Goal: Task Accomplishment & Management: Use online tool/utility

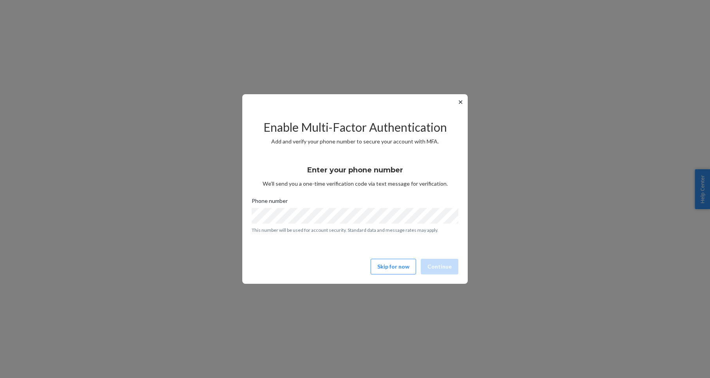
drag, startPoint x: 369, startPoint y: 252, endPoint x: 377, endPoint y: 254, distance: 8.1
click at [369, 252] on div "Enter your phone number We’ll send you a one-time verification code via text me…" at bounding box center [355, 206] width 207 height 94
click at [387, 266] on button "Skip for now" at bounding box center [393, 267] width 45 height 16
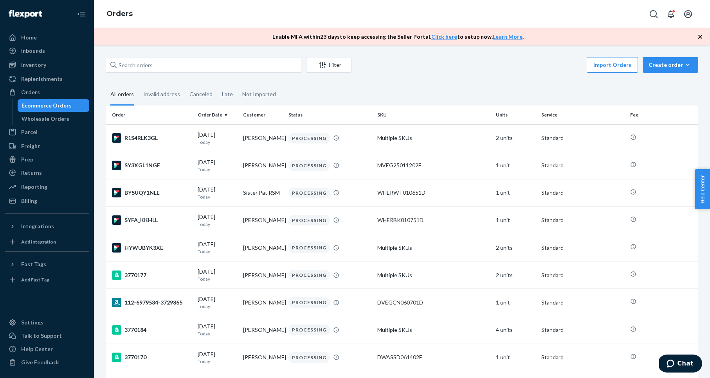
drag, startPoint x: 394, startPoint y: 81, endPoint x: 304, endPoint y: 66, distance: 91.3
click at [252, 67] on input "text" at bounding box center [204, 65] width 196 height 16
paste input "3763177"
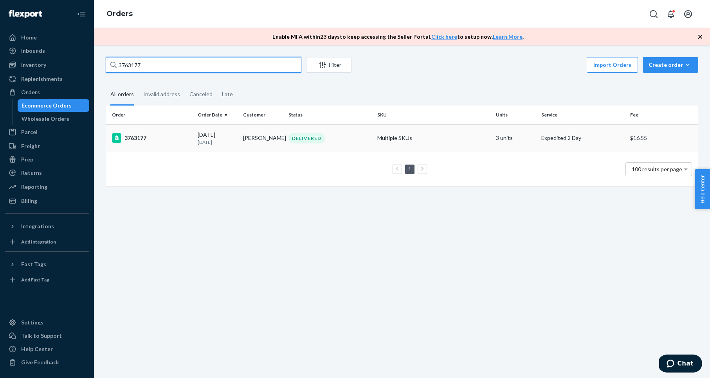
type input "3763177"
click at [140, 139] on div "3763177" at bounding box center [151, 137] width 79 height 9
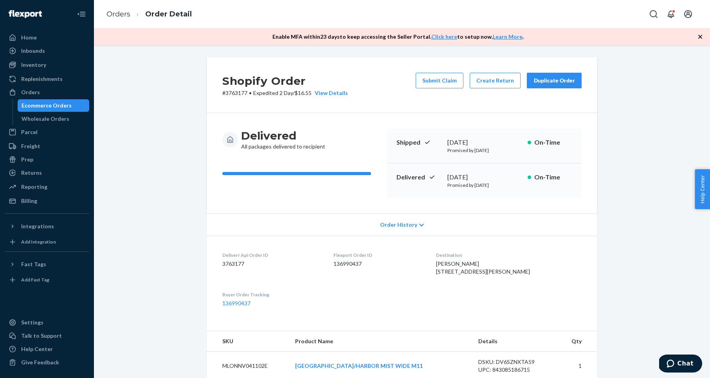
drag, startPoint x: 639, startPoint y: 95, endPoint x: 595, endPoint y: 87, distance: 44.4
click at [638, 95] on div "Shopify Order # 3763177 • Expedited 2 Day / $16.55 View Details Submit Claim Cr…" at bounding box center [402, 382] width 604 height 651
click at [567, 81] on div "Duplicate Order" at bounding box center [553, 81] width 41 height 8
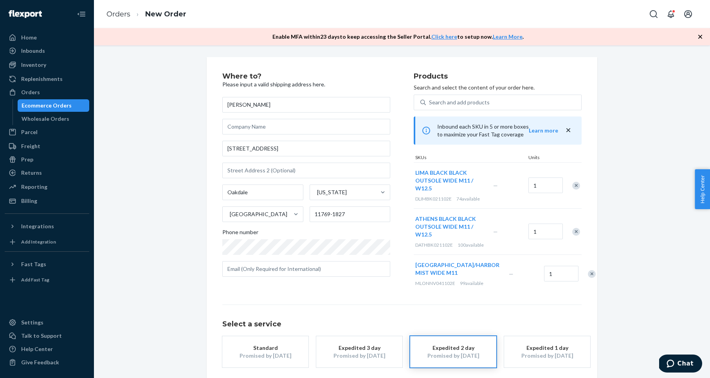
click at [575, 184] on div "Remove Item" at bounding box center [576, 186] width 8 height 8
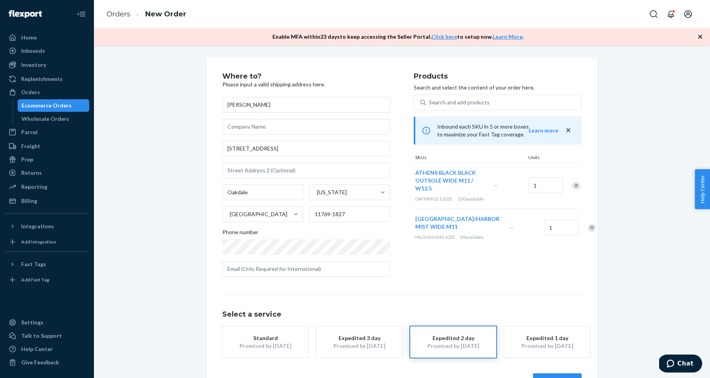
click at [575, 186] on div "Remove Item" at bounding box center [576, 186] width 8 height 8
click at [588, 186] on div "Remove Item" at bounding box center [592, 182] width 8 height 8
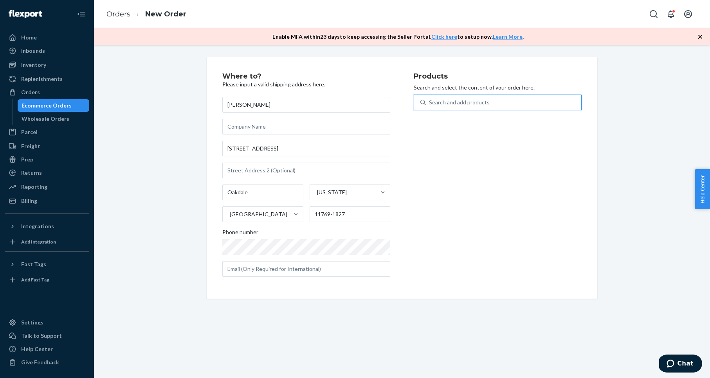
click at [464, 99] on div "Search and add products" at bounding box center [459, 103] width 61 height 8
click at [430, 99] on input "0 results available. Use Up and Down to choose options, press Enter to select t…" at bounding box center [429, 103] width 1 height 8
paste input "LONDON AT BLACK/POPPYSEED WIDE M11"
type input "LONDON AT BLACK/POPPYSEED WIDE M11"
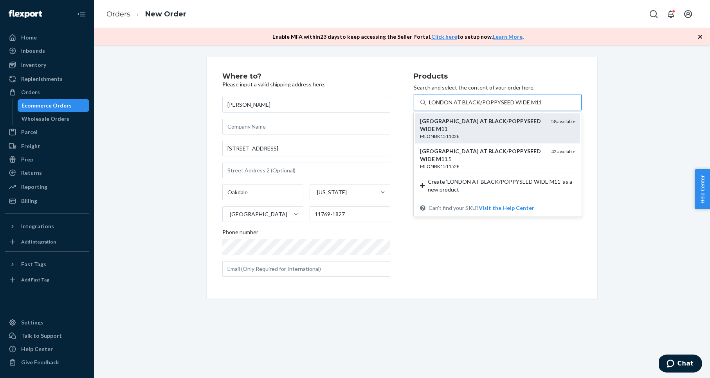
click at [488, 120] on em "BLACK" at bounding box center [497, 121] width 18 height 7
click at [463, 106] on input "LONDON AT BLACK/POPPYSEED WIDE M11" at bounding box center [485, 103] width 112 height 8
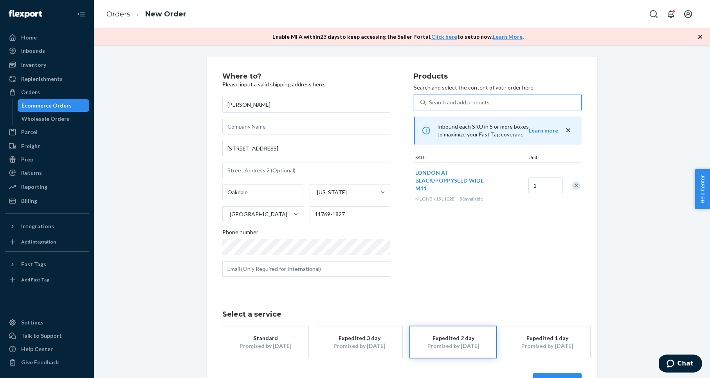
scroll to position [27, 0]
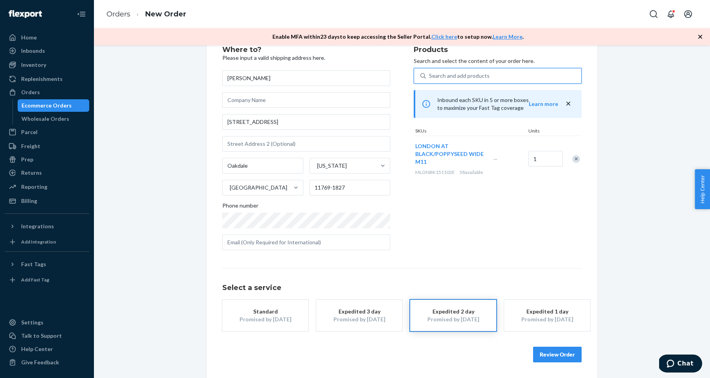
drag, startPoint x: 624, startPoint y: 276, endPoint x: 621, endPoint y: 282, distance: 7.4
click at [624, 276] on div "Where to? Please input a valid shipping address here. [PERSON_NAME] [STREET_ADD…" at bounding box center [402, 205] width 604 height 348
click at [556, 355] on button "Review Order" at bounding box center [557, 355] width 49 height 16
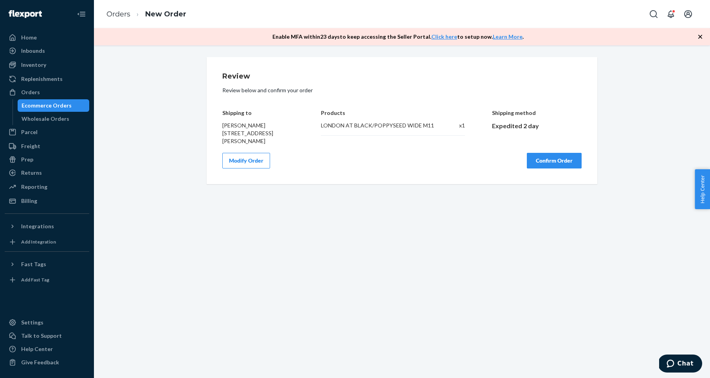
click at [542, 162] on button "Confirm Order" at bounding box center [554, 161] width 55 height 16
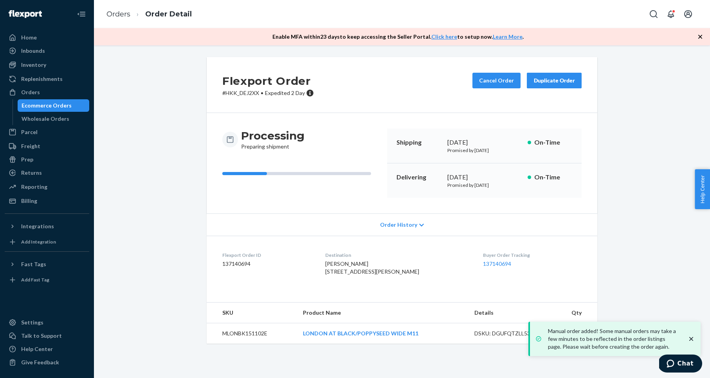
click at [249, 94] on p "# HKK_DEJ2XX • Expedited 2 Day" at bounding box center [268, 93] width 92 height 8
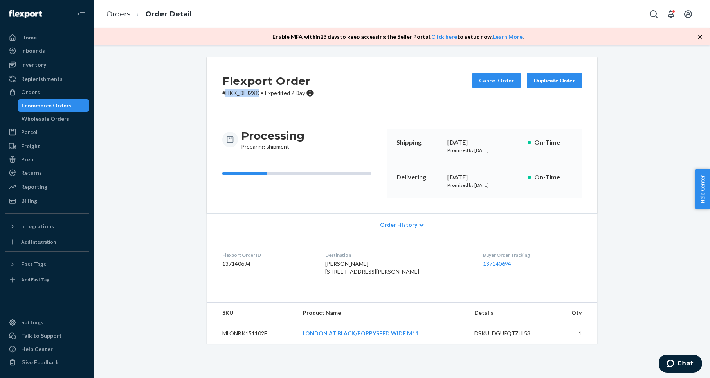
copy p "HKK_DEJ2XX"
drag, startPoint x: 47, startPoint y: 93, endPoint x: 66, endPoint y: 90, distance: 19.8
click at [47, 93] on div "Orders" at bounding box center [46, 92] width 83 height 11
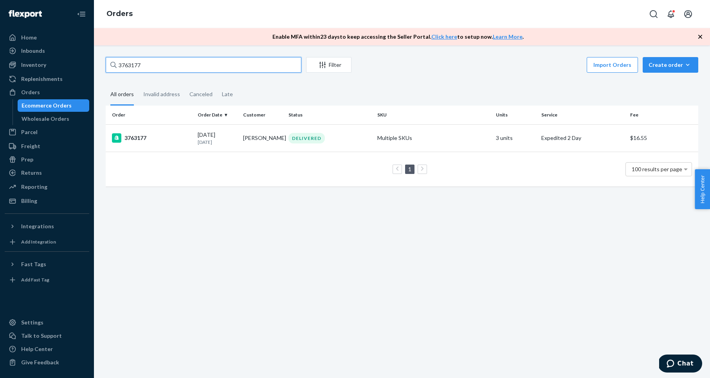
click at [178, 68] on input "3763177" at bounding box center [204, 65] width 196 height 16
paste input "220"
type input "3763220"
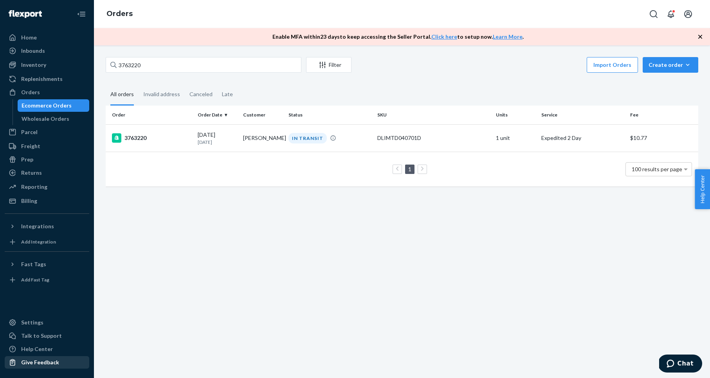
drag, startPoint x: 133, startPoint y: 137, endPoint x: 55, endPoint y: 363, distance: 240.0
click at [133, 137] on div "3763220" at bounding box center [151, 137] width 79 height 9
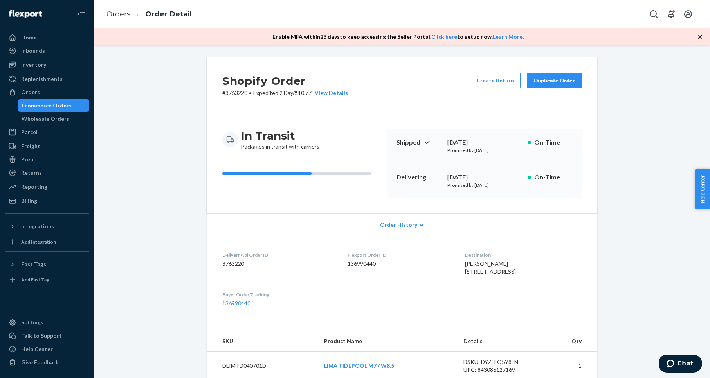
click at [570, 81] on div "Duplicate Order" at bounding box center [553, 81] width 41 height 8
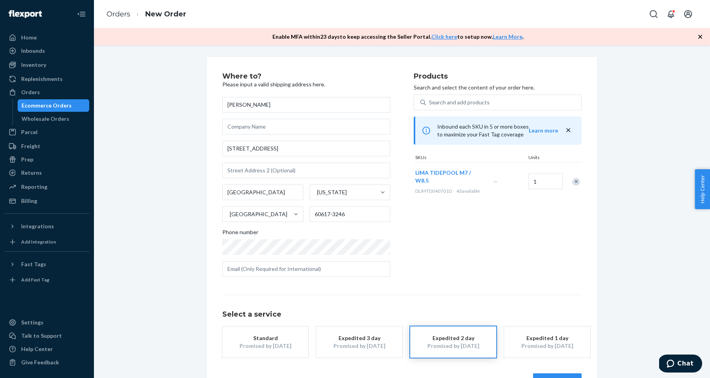
click at [576, 182] on div "Remove Item" at bounding box center [576, 182] width 8 height 8
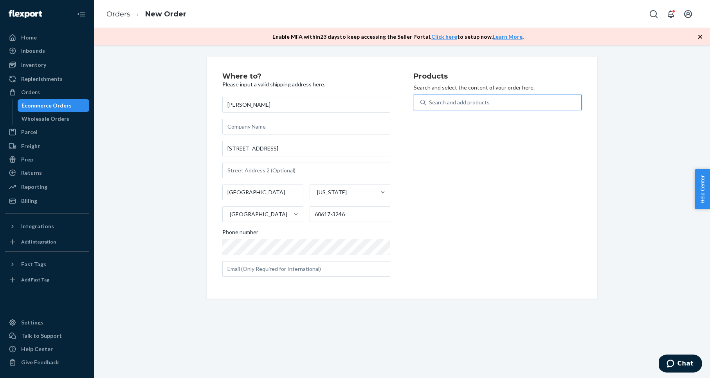
click at [494, 102] on div "Search and add products" at bounding box center [503, 102] width 155 height 14
click at [430, 102] on input "0 results available. Use Up and Down to choose options, press Enter to select t…" at bounding box center [429, 103] width 1 height 8
paste input "VEGAS IVORY WHITE M7 / W8.5"
type input "VEGAS IVORY WHITE M7 / W8.5"
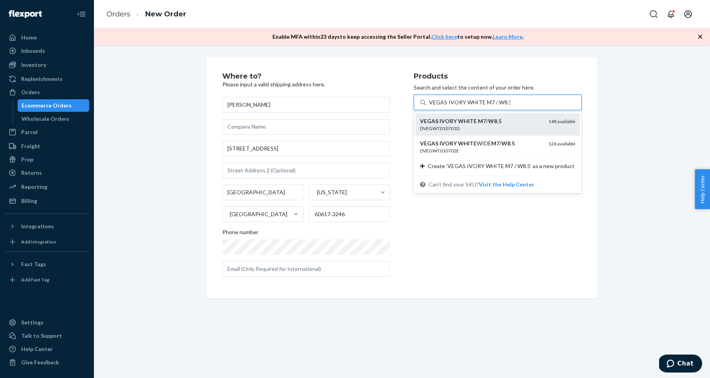
click at [495, 126] on div "DVEGWT010701D" at bounding box center [481, 128] width 122 height 7
click at [495, 106] on input "VEGAS IVORY WHITE M7 / W8.5" at bounding box center [469, 103] width 81 height 8
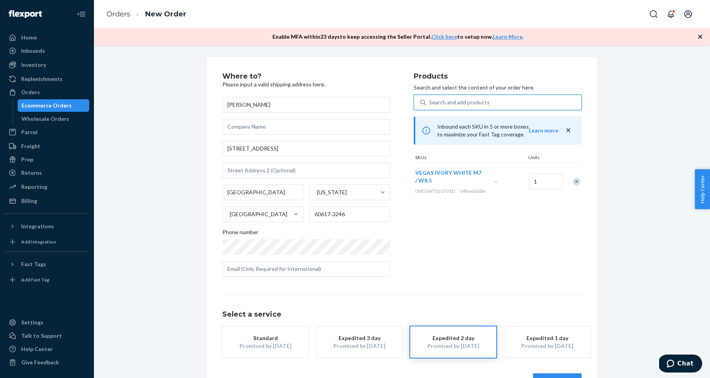
scroll to position [27, 0]
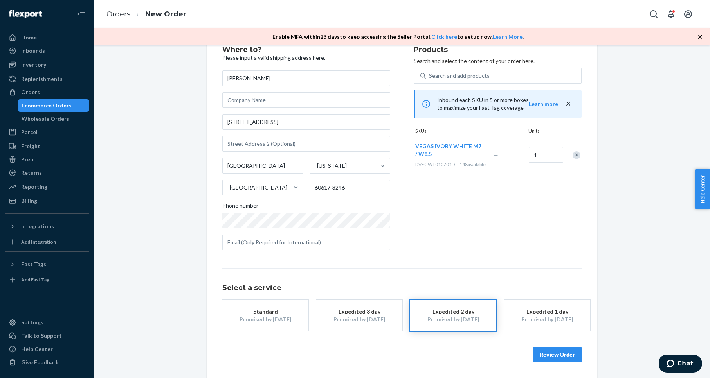
drag, startPoint x: 628, startPoint y: 295, endPoint x: 615, endPoint y: 288, distance: 15.6
click at [628, 295] on div "Where to? Please input a valid shipping address here. [PERSON_NAME] [STREET_ADD…" at bounding box center [402, 205] width 604 height 348
click at [556, 356] on button "Review Order" at bounding box center [557, 355] width 49 height 16
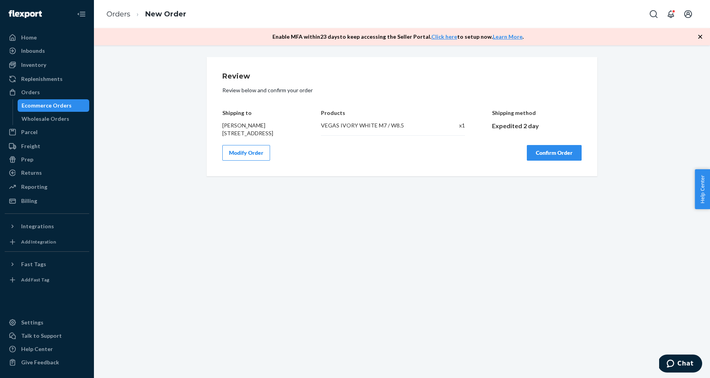
click at [549, 161] on button "Confirm Order" at bounding box center [554, 153] width 55 height 16
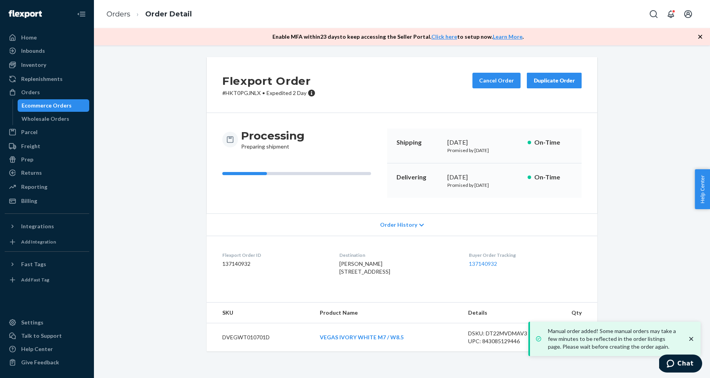
click at [237, 92] on p "# HKT0PGJNLX • Expedited 2 Day" at bounding box center [268, 93] width 93 height 8
copy p "HKT0PGJNLX"
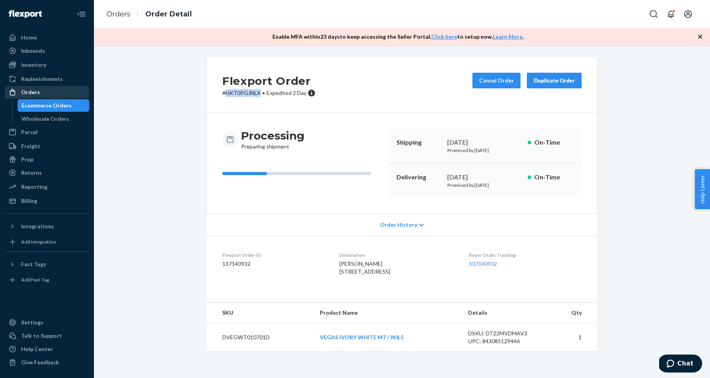
click at [47, 93] on div "Orders" at bounding box center [46, 92] width 83 height 11
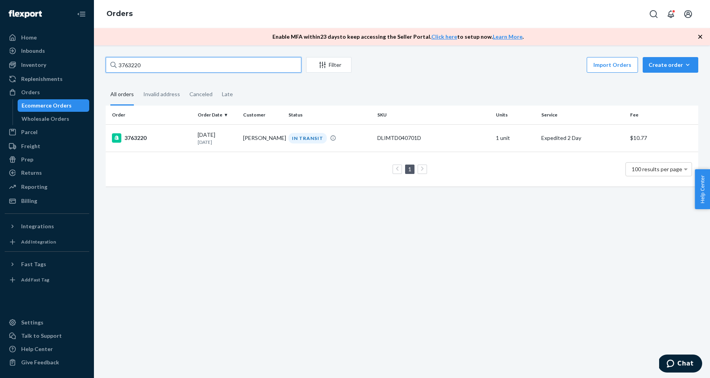
click at [139, 63] on input "3763220" at bounding box center [204, 65] width 196 height 16
paste input "5637"
type input "3765637"
click at [139, 137] on div "3765637" at bounding box center [151, 137] width 79 height 9
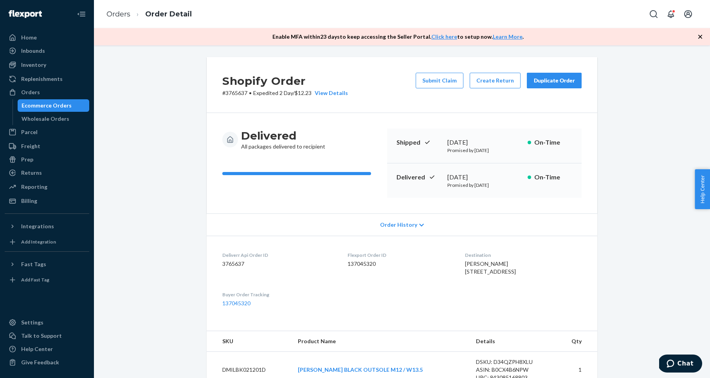
click at [559, 80] on div "Duplicate Order" at bounding box center [553, 81] width 41 height 8
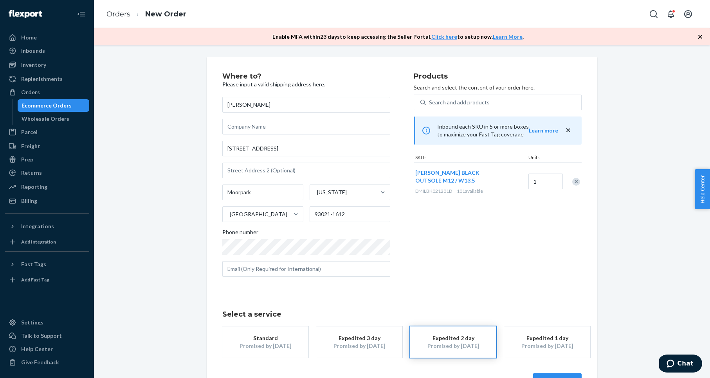
drag, startPoint x: 576, startPoint y: 181, endPoint x: 558, endPoint y: 149, distance: 37.0
click at [576, 181] on div "Remove Item" at bounding box center [576, 182] width 8 height 8
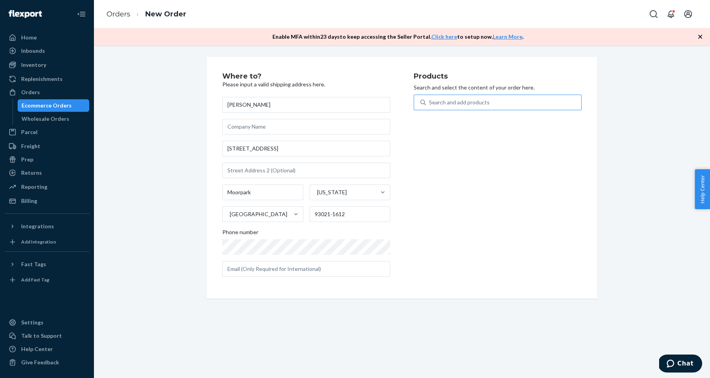
click at [515, 102] on div "Search and add products" at bounding box center [503, 102] width 155 height 14
click at [430, 102] on input "Search and add products" at bounding box center [429, 103] width 1 height 8
paste input "ATHENS BLACK BLACK OUTSOLE M12 / W13.5"
type input "ATHENS BLACK BLACK OUTSOLE M12 / W13.5"
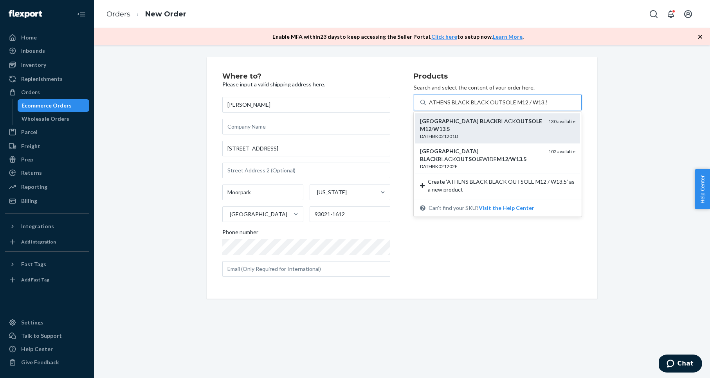
click at [506, 117] on div "ATHENS BLACK BLACK OUTSOLE M12 / W13 . 5" at bounding box center [481, 125] width 122 height 16
click at [506, 106] on input "ATHENS BLACK BLACK OUTSOLE M12 / W13.5" at bounding box center [488, 103] width 118 height 8
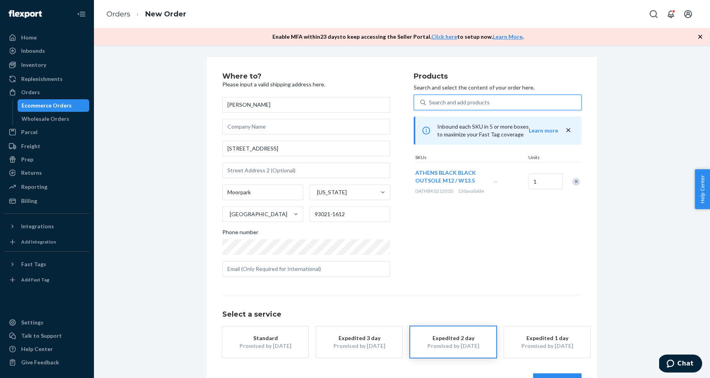
scroll to position [27, 0]
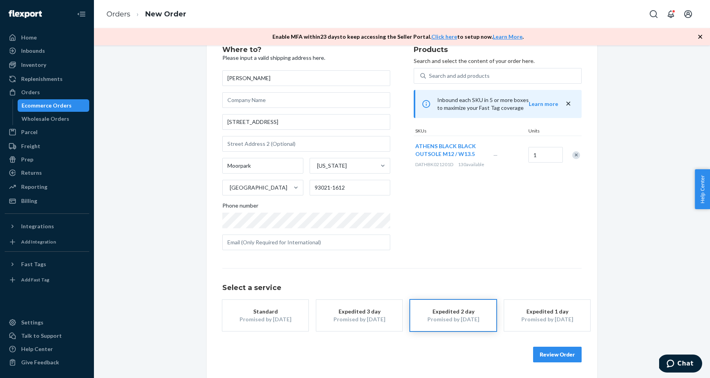
click at [553, 355] on button "Review Order" at bounding box center [557, 355] width 49 height 16
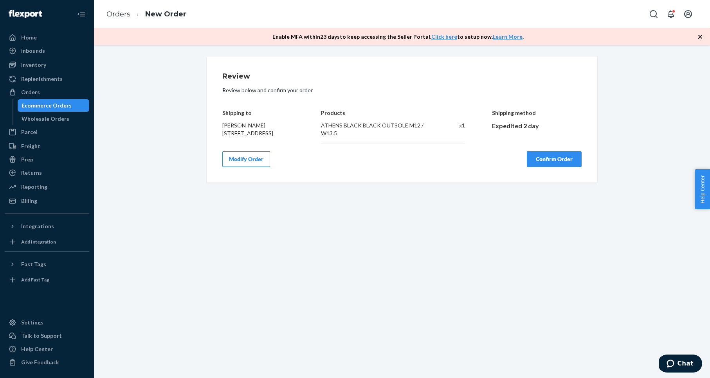
click at [559, 161] on button "Confirm Order" at bounding box center [554, 159] width 55 height 16
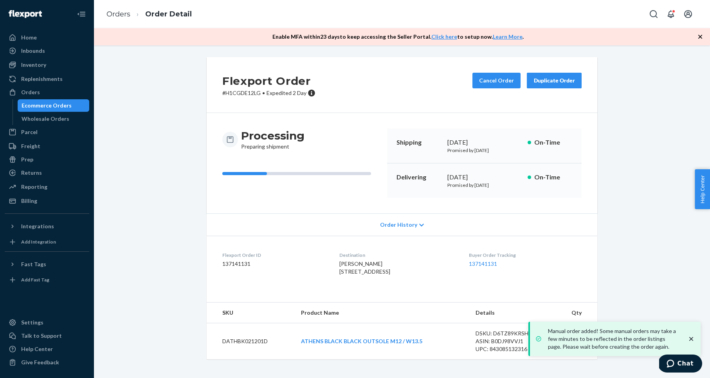
click at [254, 93] on p "# H1CGDE12LG • Expedited 2 Day" at bounding box center [268, 93] width 93 height 8
copy p "H1CGDE12LG"
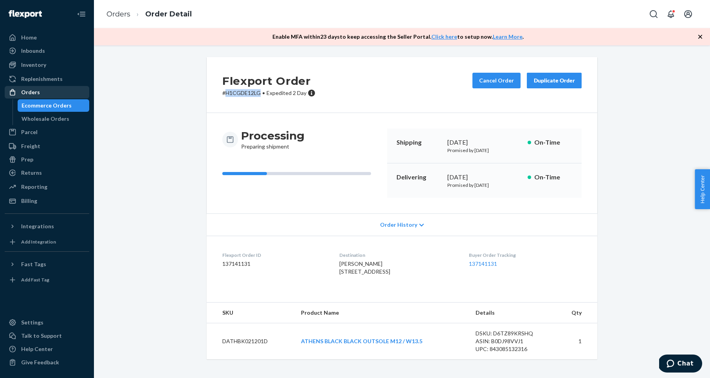
click at [47, 94] on div "Orders" at bounding box center [46, 92] width 83 height 11
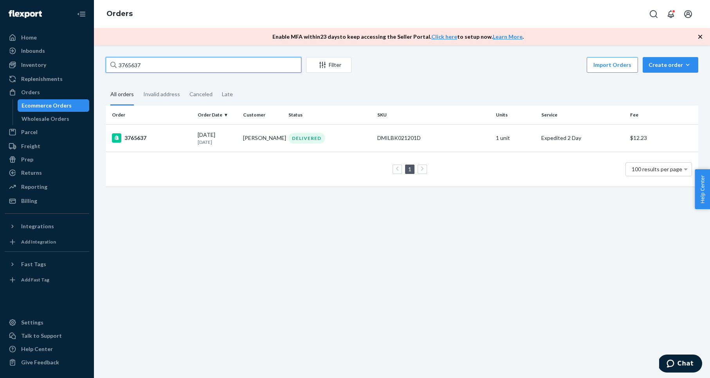
click at [158, 66] on input "3765637" at bounding box center [204, 65] width 196 height 16
paste input "7581"
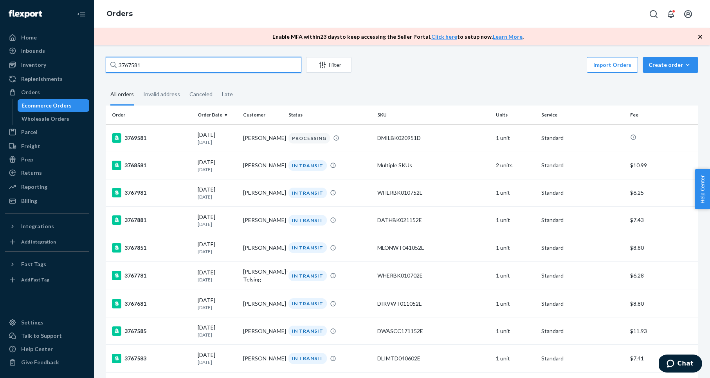
click at [153, 60] on input "3767581" at bounding box center [204, 65] width 196 height 16
paste input "S1NTC5OSLX"
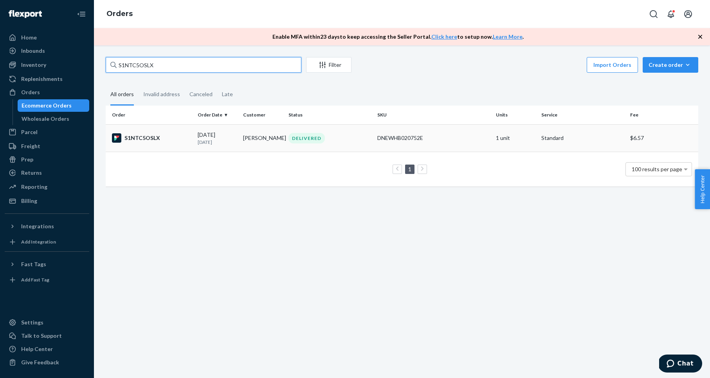
type input "S1NTC5OSLX"
click at [143, 138] on div "S1NTC5OSLX" at bounding box center [151, 137] width 79 height 9
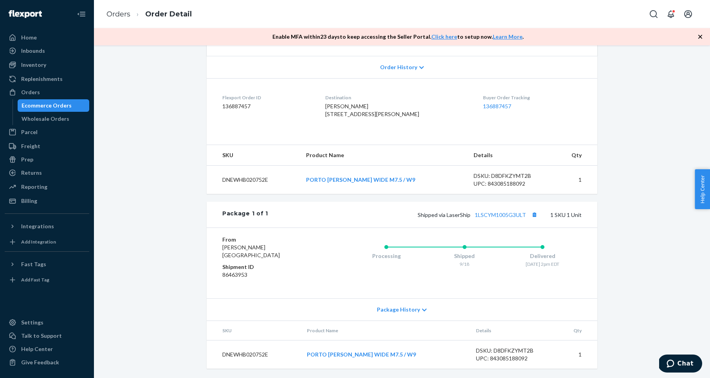
scroll to position [173, 0]
click at [36, 92] on div "Orders" at bounding box center [30, 92] width 19 height 8
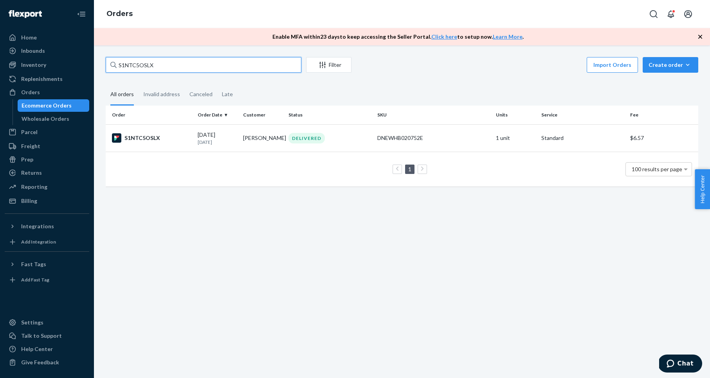
click at [140, 64] on input "S1NTC5OSLX" at bounding box center [204, 65] width 196 height 16
paste input "HJFQM9TILE"
type input "HJFQM9TILE"
click at [137, 137] on div "HJFQM9TILE" at bounding box center [151, 137] width 79 height 9
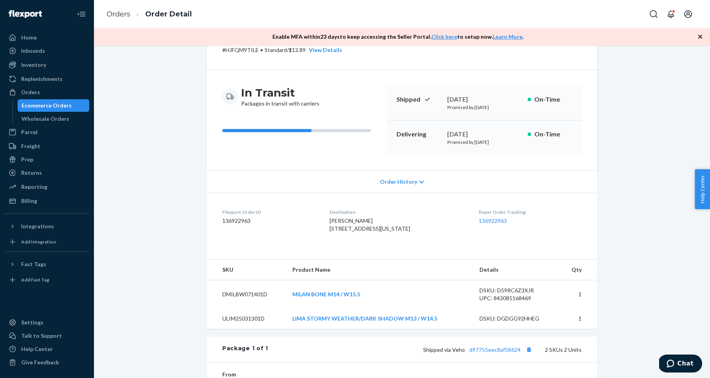
scroll to position [87, 0]
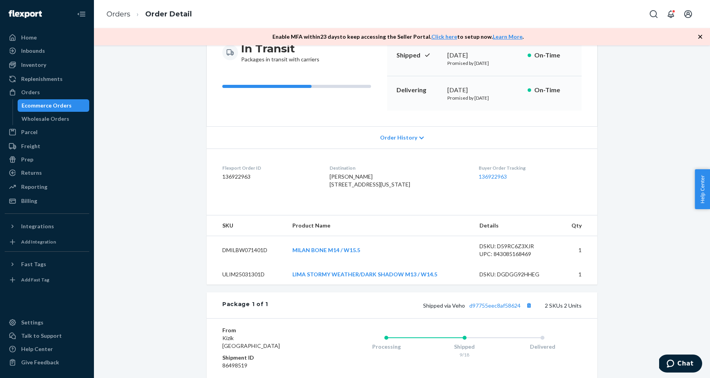
drag, startPoint x: 611, startPoint y: 270, endPoint x: 558, endPoint y: 317, distance: 70.6
click at [610, 270] on div "Flexport Order # HJFQM9TILE • Standard / $12.89 View Details Create Return Dupl…" at bounding box center [402, 230] width 604 height 520
click at [529, 311] on button "Copy tracking number" at bounding box center [529, 305] width 10 height 10
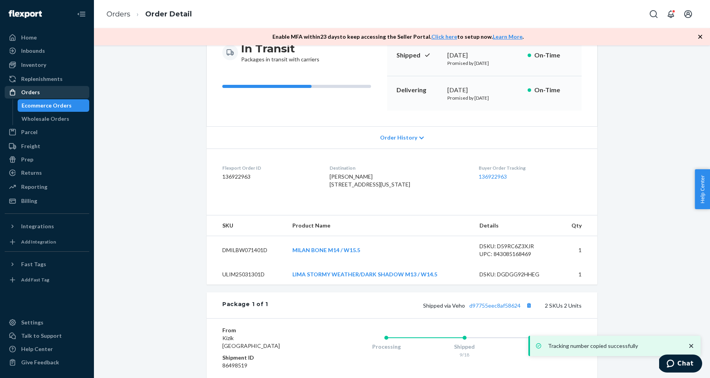
click at [45, 91] on div "Orders" at bounding box center [46, 92] width 83 height 11
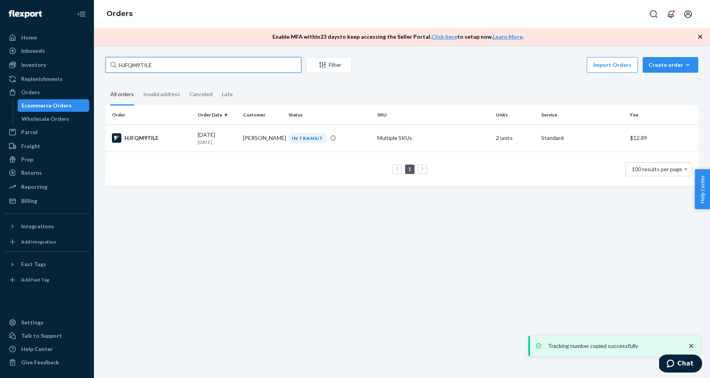
click at [141, 63] on input "HJFQM9TILE" at bounding box center [204, 65] width 196 height 16
paste input "SKEI5QYOXG"
type input "SKEI5QYOXG"
click at [147, 139] on div "SKEI5QYOXG" at bounding box center [151, 137] width 79 height 9
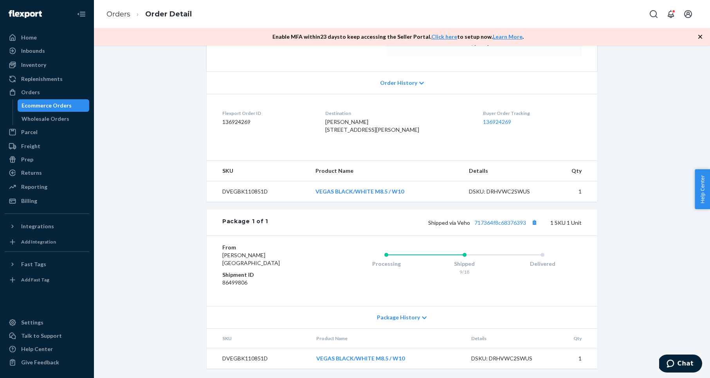
scroll to position [158, 0]
click at [629, 234] on div "Flexport Order # SKEI5QYOXG • Standard / $8.71 View Details Create Return Dupli…" at bounding box center [402, 146] width 604 height 463
click at [535, 224] on button "Copy tracking number" at bounding box center [534, 223] width 10 height 10
click at [57, 92] on div "Orders" at bounding box center [46, 92] width 83 height 11
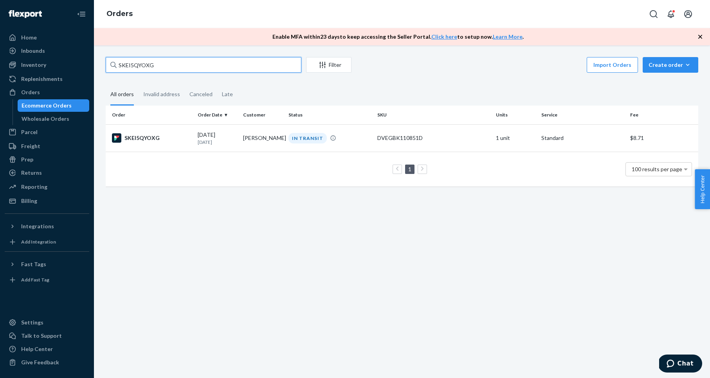
click at [149, 64] on input "SKEI5QYOXG" at bounding box center [204, 65] width 196 height 16
paste input "H1QEZJKOLL"
type input "H1QEZJKOLL"
click at [146, 135] on div "H1QEZJKOLL" at bounding box center [151, 137] width 79 height 9
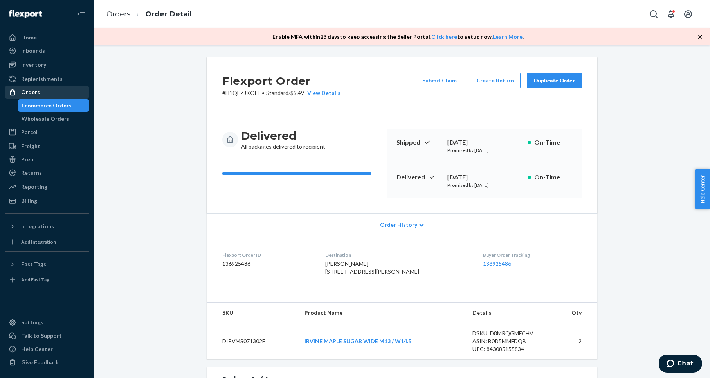
click at [64, 91] on div "Orders" at bounding box center [46, 92] width 83 height 11
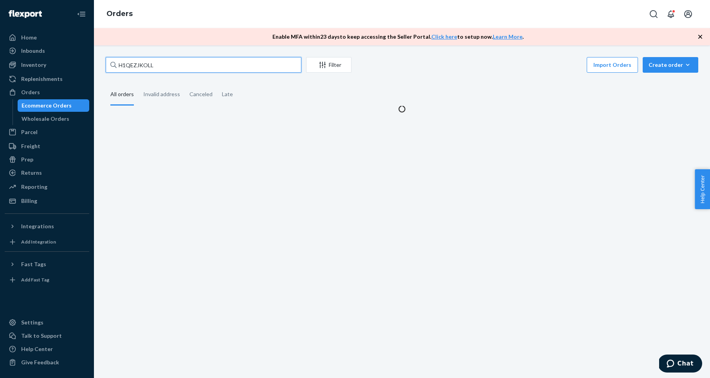
click at [144, 64] on input "H1QEZJKOLL" at bounding box center [204, 65] width 196 height 16
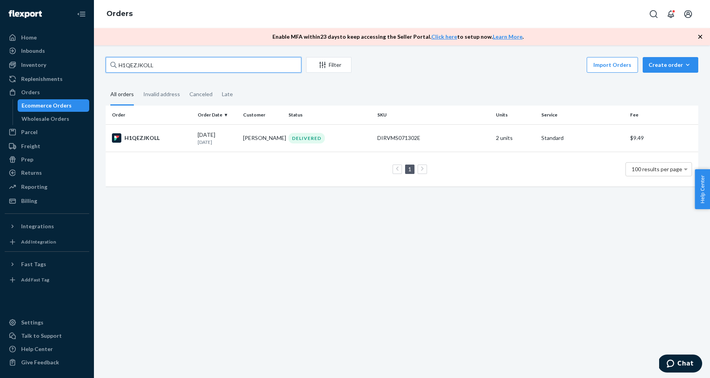
click at [144, 64] on input "H1QEZJKOLL" at bounding box center [204, 65] width 196 height 16
paste input "B1QPSSFJGG"
type input "B1QPSSFJGG"
click at [147, 138] on div "B1QPSSFJGG" at bounding box center [151, 137] width 79 height 9
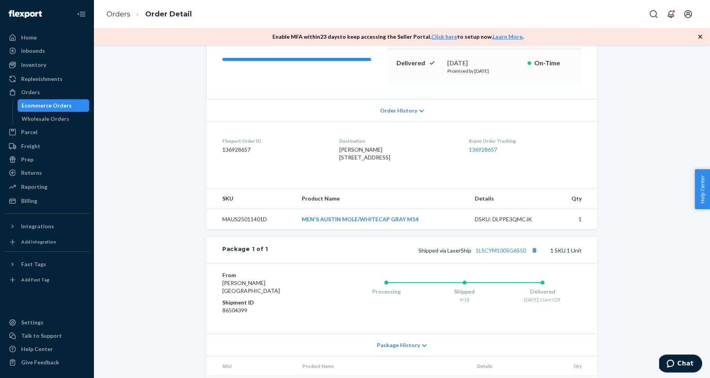
scroll to position [158, 0]
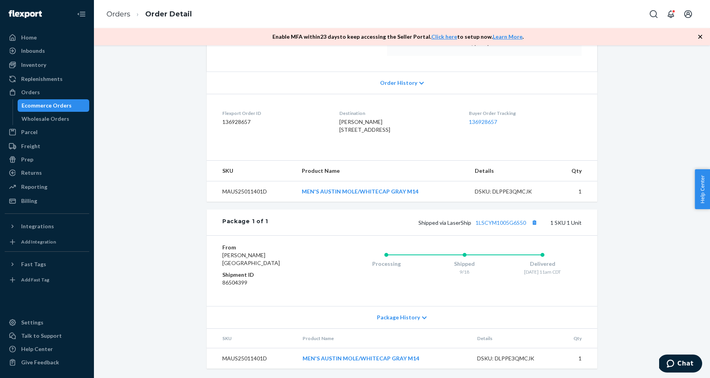
drag, startPoint x: 634, startPoint y: 190, endPoint x: 622, endPoint y: 191, distance: 11.8
click at [633, 190] on div "Flexport Order # B1QPSSFJGG • Expedited 3 Day / $16.80 View Details Submit Clai…" at bounding box center [402, 146] width 604 height 463
click at [534, 223] on button "Copy tracking number" at bounding box center [534, 223] width 10 height 10
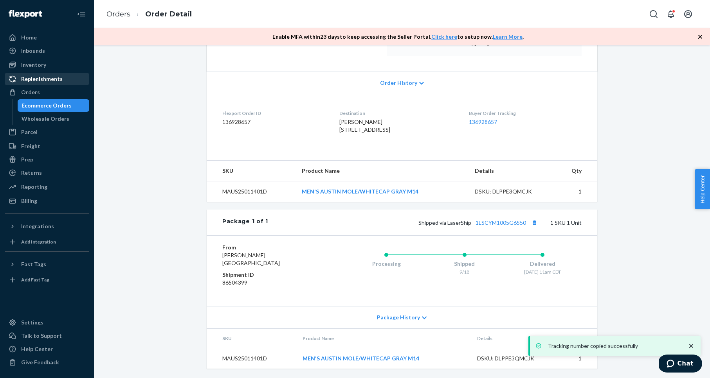
drag, startPoint x: 56, startPoint y: 98, endPoint x: 81, endPoint y: 83, distance: 29.5
click at [56, 98] on link "Orders" at bounding box center [47, 92] width 85 height 13
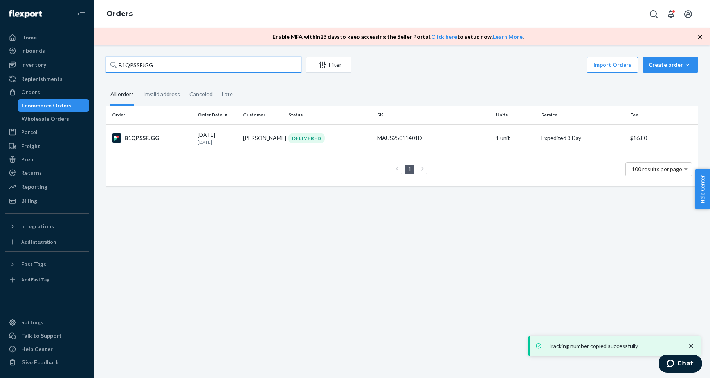
click at [163, 65] on input "B1QPSSFJGG" at bounding box center [204, 65] width 196 height 16
paste input "#SYG7SCTOLE"
type input "#SYG7SCTOLE"
click at [135, 139] on div "SYG7SCTOLE" at bounding box center [151, 137] width 79 height 9
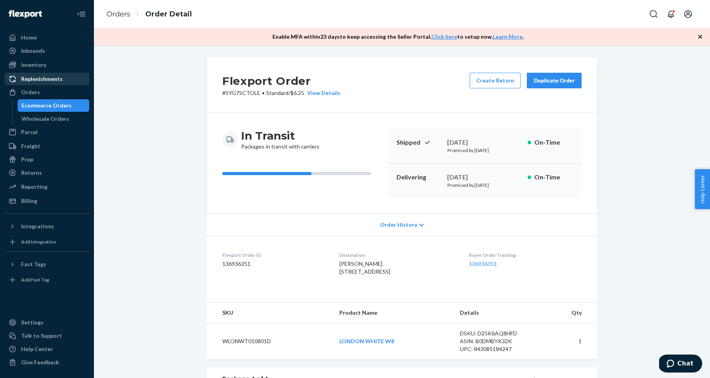
drag, startPoint x: 38, startPoint y: 88, endPoint x: 75, endPoint y: 83, distance: 38.0
click at [38, 88] on div "Orders" at bounding box center [30, 92] width 19 height 8
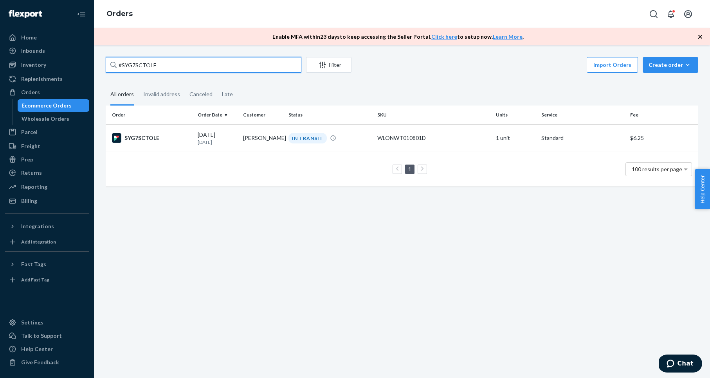
click at [159, 65] on input "#SYG7SCTOLE" at bounding box center [204, 65] width 196 height 16
click at [158, 65] on input "#SYG7SCTOLE" at bounding box center [204, 65] width 196 height 16
paste input "RKV4D19"
type input "RKV4D19OLE"
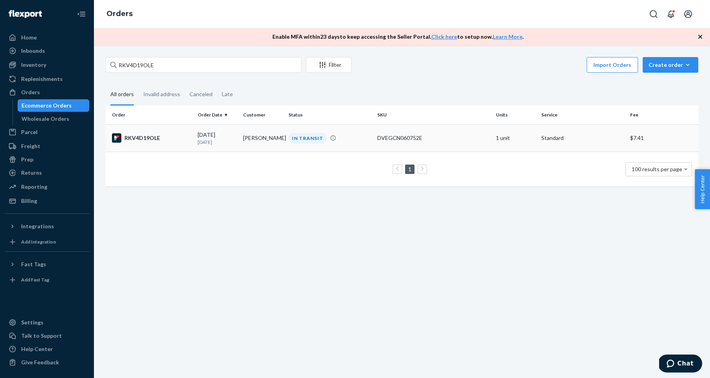
click at [140, 137] on div "RKV4D19OLE" at bounding box center [151, 137] width 79 height 9
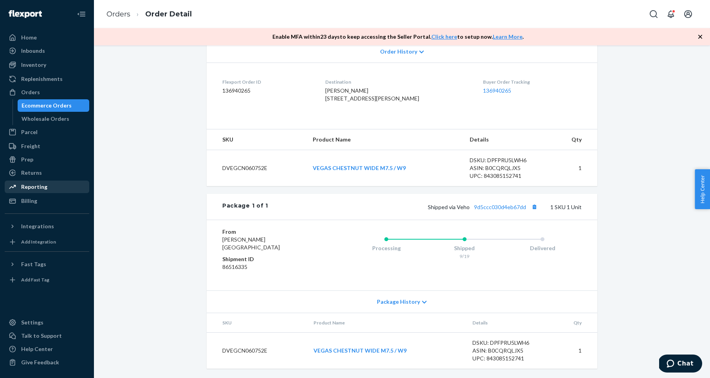
scroll to position [185, 0]
drag, startPoint x: 536, startPoint y: 210, endPoint x: 540, endPoint y: 207, distance: 5.3
click at [536, 210] on button "Copy tracking number" at bounding box center [534, 207] width 10 height 10
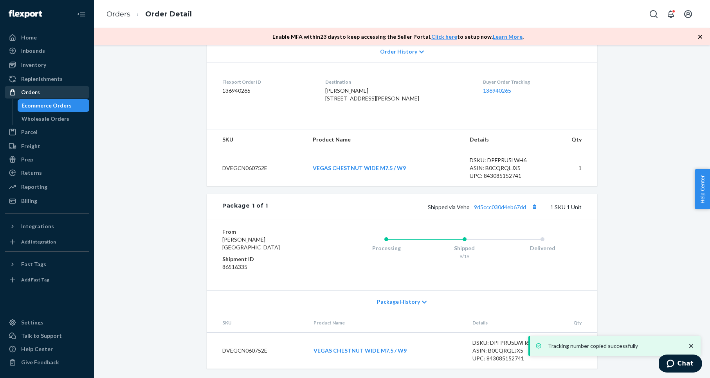
click at [49, 90] on div "Orders" at bounding box center [46, 92] width 83 height 11
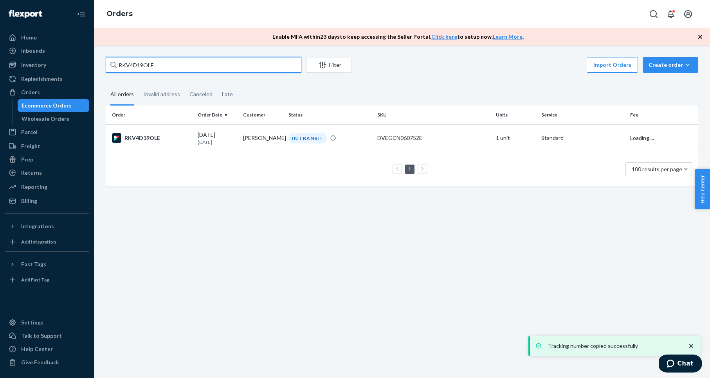
click at [130, 64] on input "RKV4D19OLE" at bounding box center [204, 65] width 196 height 16
click at [129, 64] on input "RKV4D19OLE" at bounding box center [204, 65] width 196 height 16
paste input "BJQAQ19SX"
type input "BJQAQ19SXE"
click at [137, 137] on div "BJQAQ19SXE" at bounding box center [151, 137] width 79 height 9
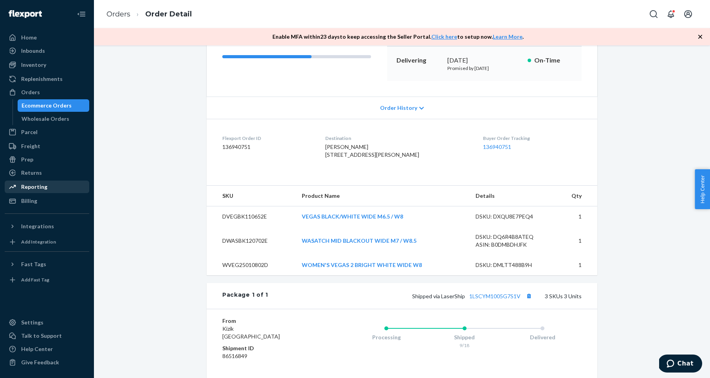
scroll to position [118, 0]
click at [531, 300] on button "Copy tracking number" at bounding box center [529, 295] width 10 height 10
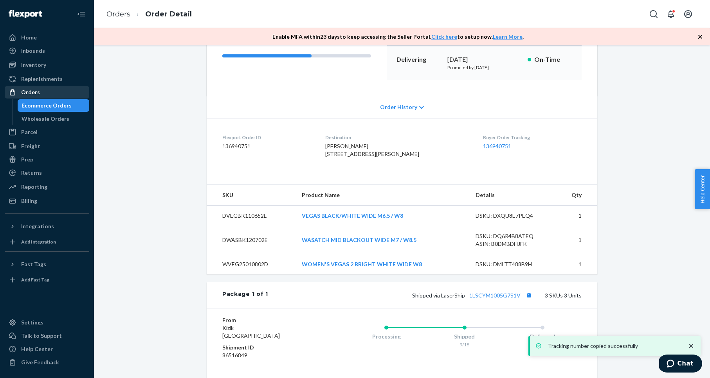
click at [53, 94] on div "Orders" at bounding box center [46, 92] width 83 height 11
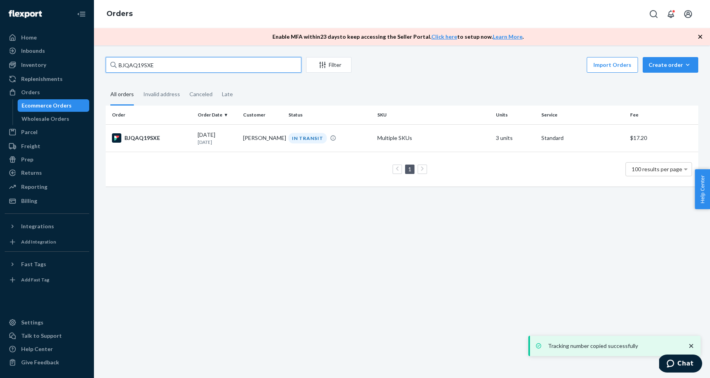
click at [134, 63] on input "BJQAQ19SXE" at bounding box center [204, 65] width 196 height 16
paste input "SYLWN15JXG"
type input "SYLWN15JXG"
click at [135, 135] on div "SYLWN15JXG" at bounding box center [151, 137] width 79 height 9
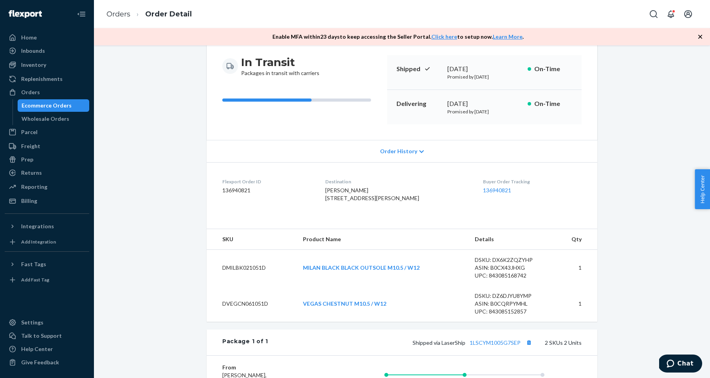
scroll to position [83, 0]
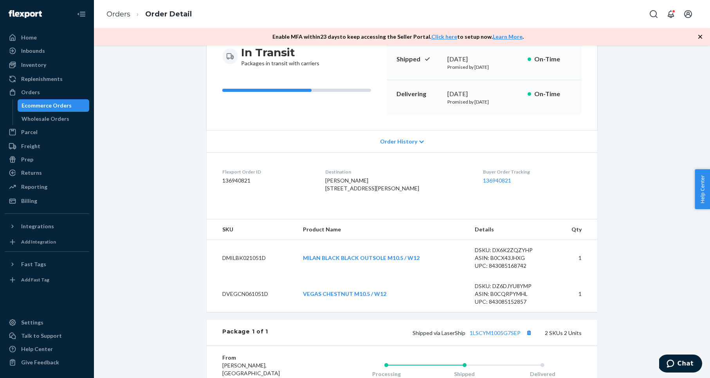
drag, startPoint x: 635, startPoint y: 313, endPoint x: 605, endPoint y: 324, distance: 32.1
click at [635, 313] on div "Flexport Order # SYLWN15JXG • Standard / $12.22 View Details Create Return Dupl…" at bounding box center [402, 257] width 604 height 567
click at [531, 338] on button "Copy tracking number" at bounding box center [529, 333] width 10 height 10
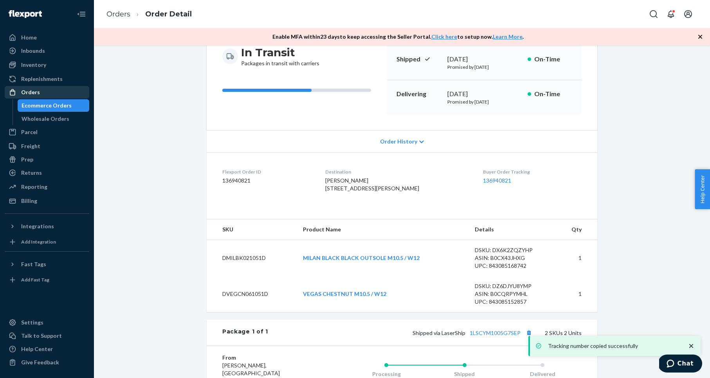
click at [66, 89] on div "Orders" at bounding box center [46, 92] width 83 height 11
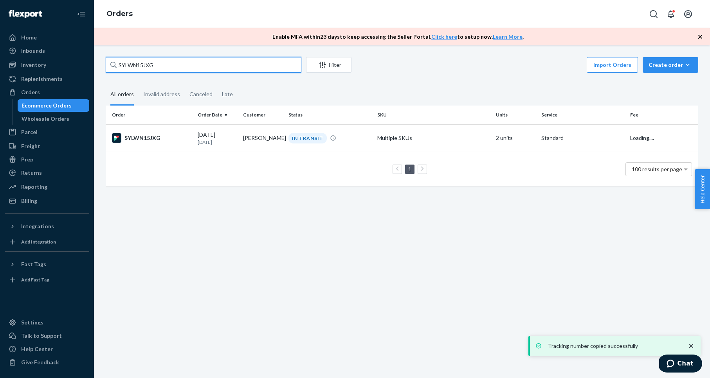
click at [137, 61] on input "SYLWN15JXG" at bounding box center [204, 65] width 196 height 16
click at [136, 61] on input "SYLWN15JXG" at bounding box center [204, 65] width 196 height 16
paste input "PJN15SXL"
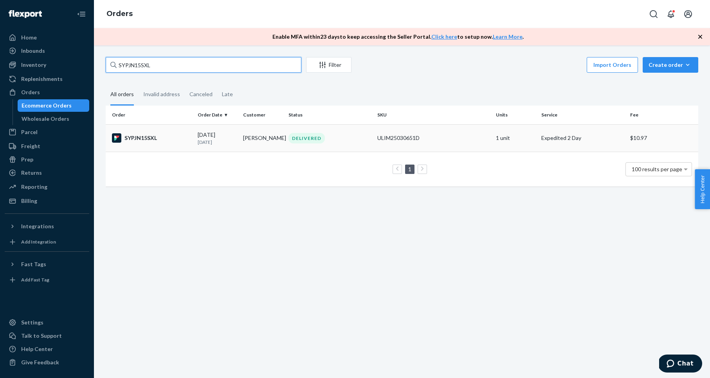
type input "SYPJN15SXL"
click at [137, 137] on div "SYPJN15SXL" at bounding box center [151, 137] width 79 height 9
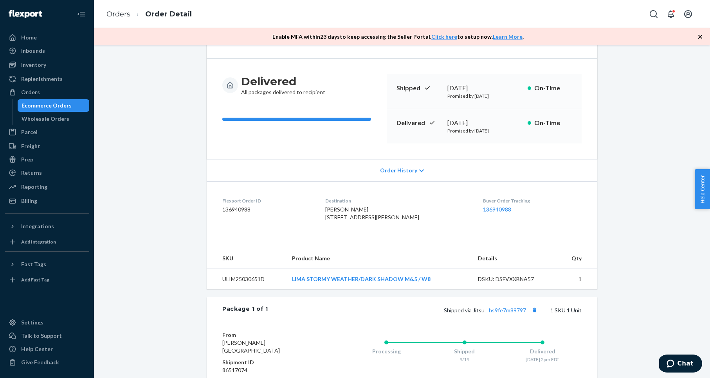
scroll to position [68, 0]
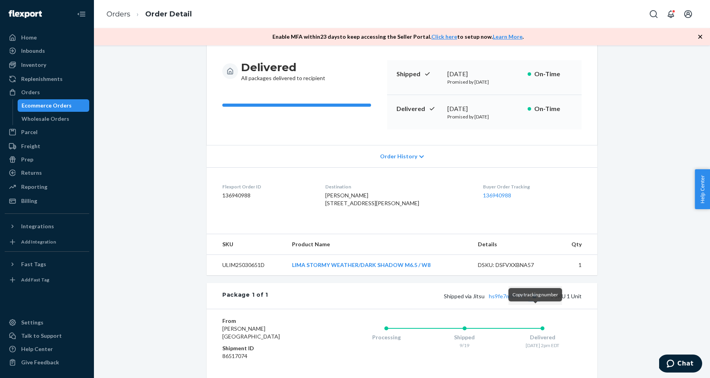
click at [535, 301] on button "Copy tracking number" at bounding box center [534, 296] width 10 height 10
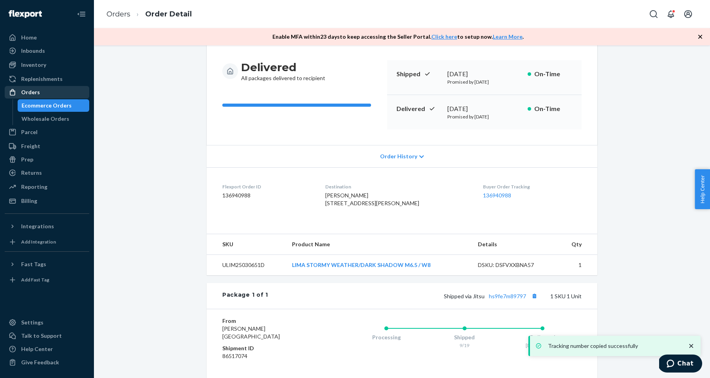
click at [67, 92] on div "Orders" at bounding box center [46, 92] width 83 height 11
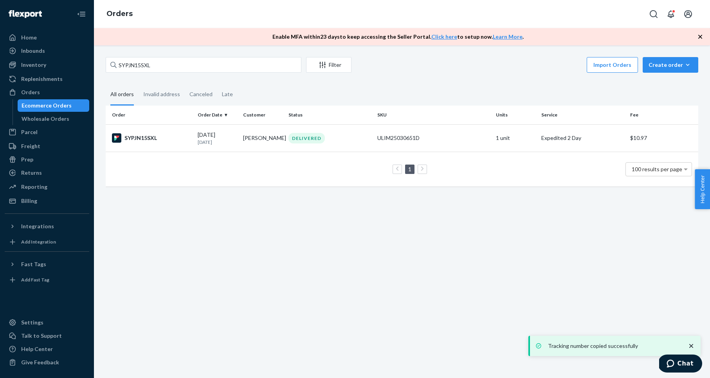
drag, startPoint x: 218, startPoint y: 56, endPoint x: 212, endPoint y: 57, distance: 5.2
click at [216, 56] on div "SYPJN15SXL Filter Import Orders Create order Ecommerce order Removal order All …" at bounding box center [402, 211] width 616 height 333
drag, startPoint x: 212, startPoint y: 57, endPoint x: 202, endPoint y: 63, distance: 12.3
click at [211, 58] on input "SYPJN15SXL" at bounding box center [204, 65] width 196 height 16
click at [199, 65] on input "SYPJN15SXL" at bounding box center [204, 65] width 196 height 16
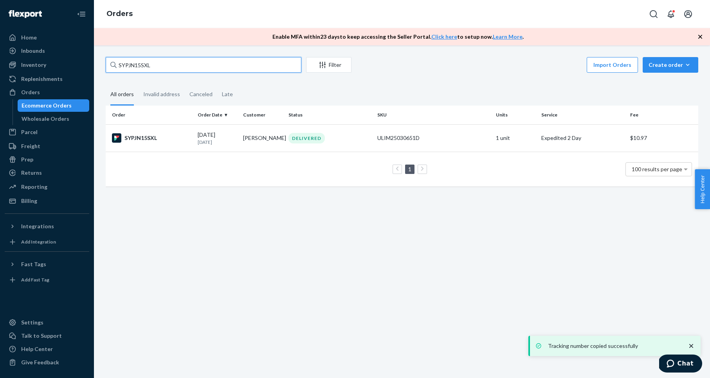
click at [199, 65] on input "SYPJN15SXL" at bounding box center [204, 65] width 196 height 16
paste input "RJ3TAKQOGX"
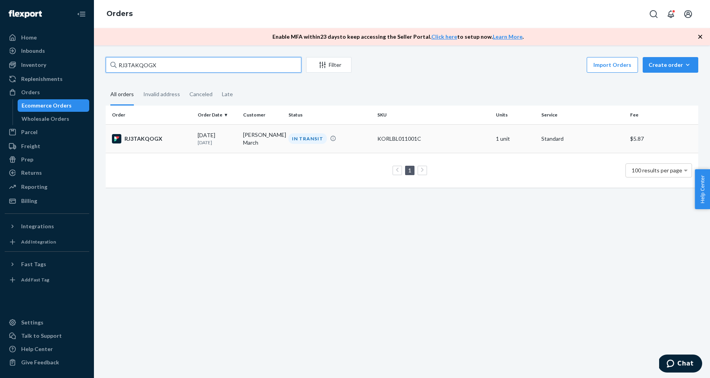
type input "RJ3TAKQOGX"
click at [141, 140] on div "RJ3TAKQOGX" at bounding box center [151, 138] width 79 height 9
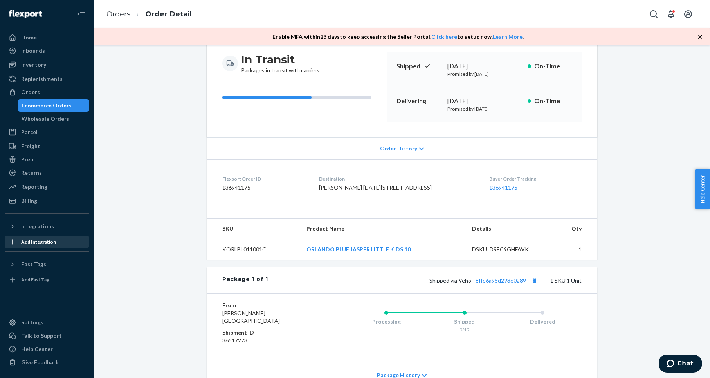
scroll to position [92, 0]
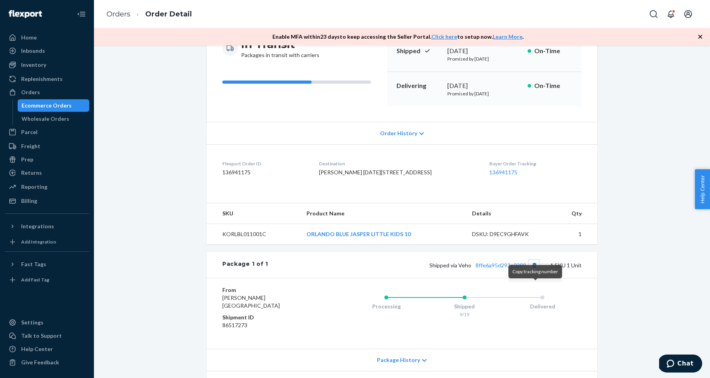
click at [533, 270] on button "Copy tracking number" at bounding box center [534, 265] width 10 height 10
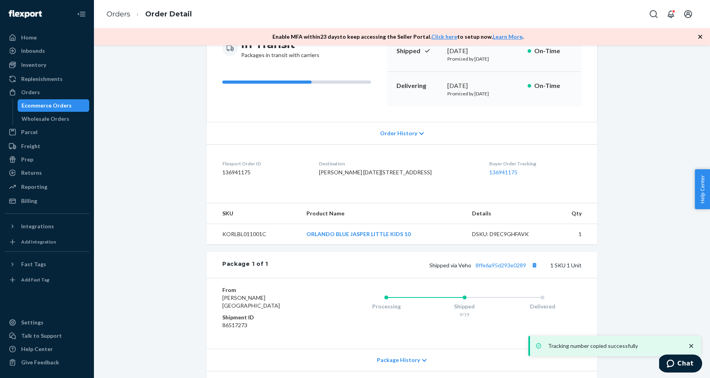
drag, startPoint x: 73, startPoint y: 90, endPoint x: 94, endPoint y: 84, distance: 22.2
click at [73, 90] on div "Orders" at bounding box center [46, 92] width 83 height 11
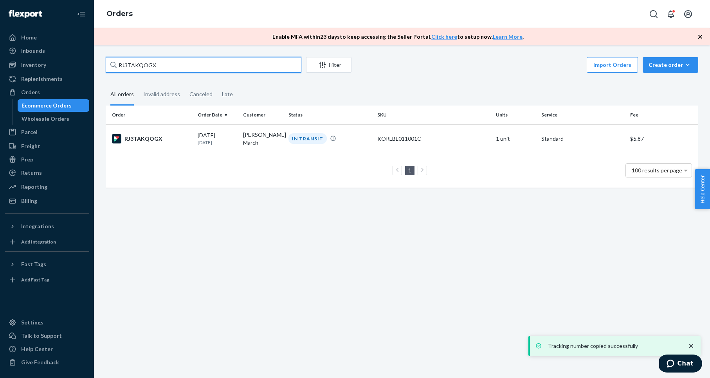
click at [152, 59] on input "RJ3TAKQOGX" at bounding box center [204, 65] width 196 height 16
paste input "K3H3LCILG"
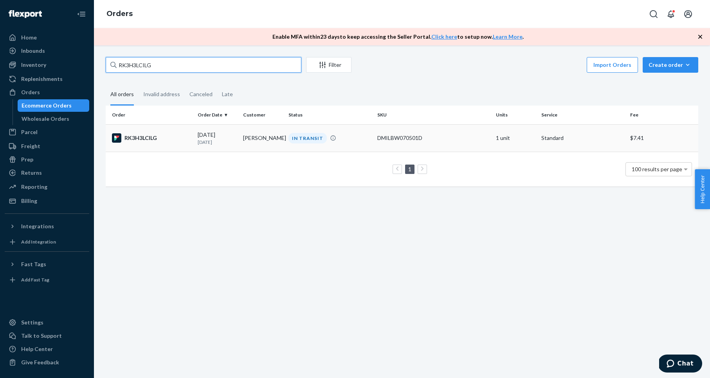
type input "RK3H3LCILG"
click at [141, 140] on div "RK3H3LCILG" at bounding box center [151, 137] width 79 height 9
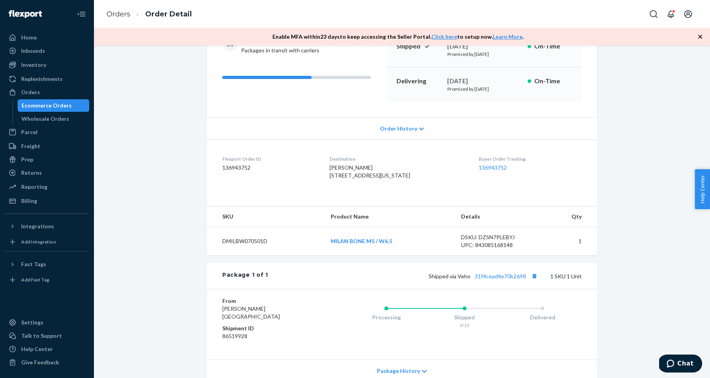
scroll to position [173, 0]
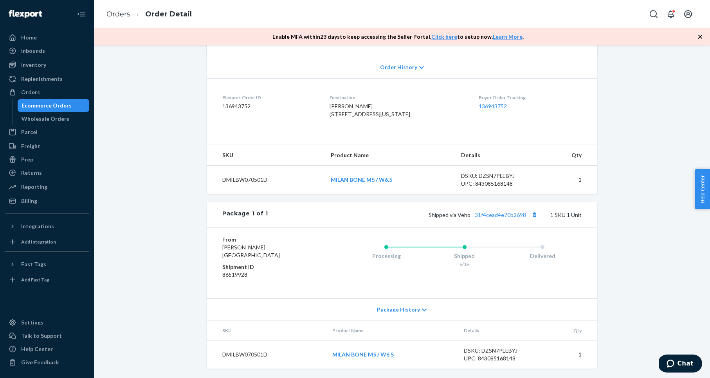
drag, startPoint x: 660, startPoint y: 263, endPoint x: 655, endPoint y: 251, distance: 13.3
click at [660, 261] on div "Flexport Order # RK3H3LCILG • Standard / $7.41 View Details Create Return Dupli…" at bounding box center [402, 138] width 604 height 479
click at [533, 214] on button "Copy tracking number" at bounding box center [534, 215] width 10 height 10
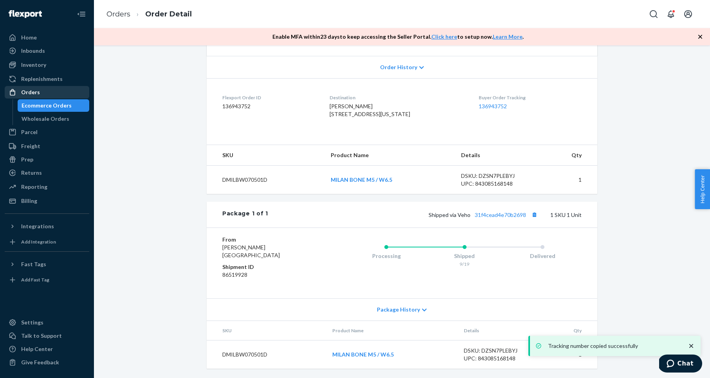
click at [27, 89] on div "Orders" at bounding box center [30, 92] width 19 height 8
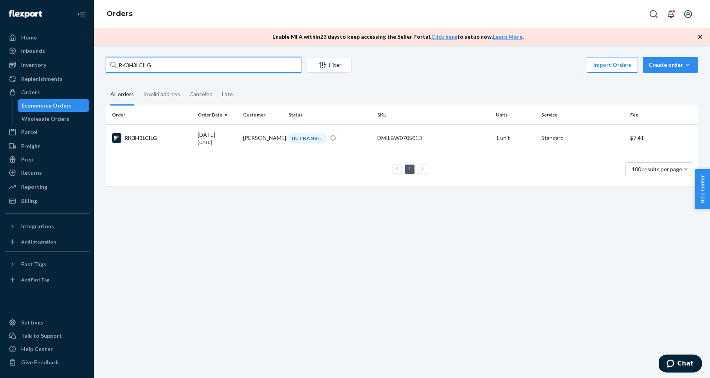
click at [213, 65] on input "RK3H3LCILG" at bounding box center [204, 65] width 196 height 16
paste input "SJLSMZ9IX"
type input "SJLSMZ9IXG"
click at [141, 136] on div "SJLSMZ9IXG" at bounding box center [151, 137] width 79 height 9
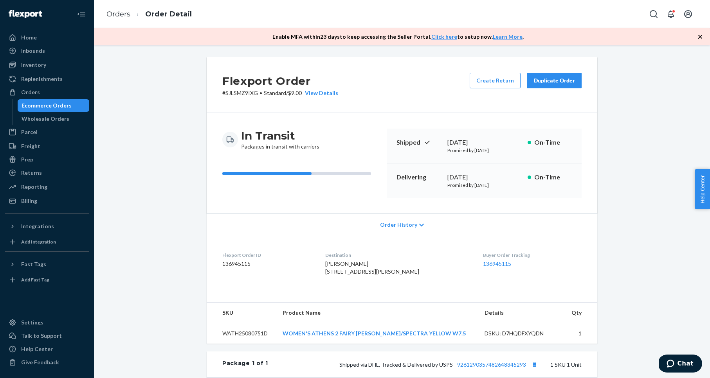
click at [187, 142] on div "Flexport Order # SJLSMZ9IXG • Standard / $9.00 View Details Create Return Dupli…" at bounding box center [402, 288] width 604 height 463
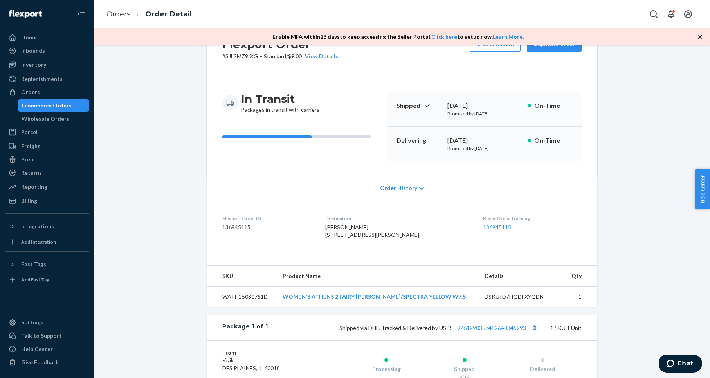
scroll to position [39, 0]
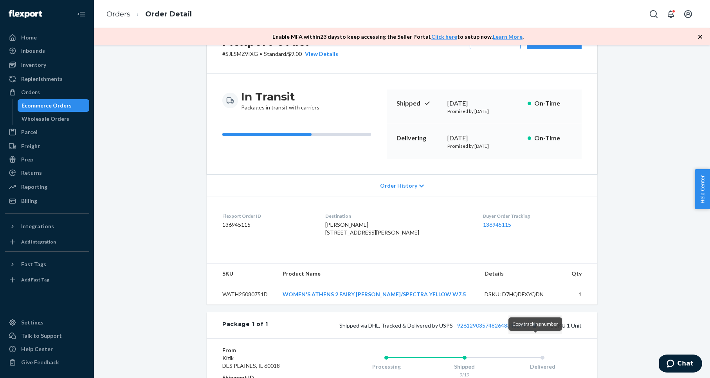
click at [534, 331] on button "Copy tracking number" at bounding box center [534, 325] width 10 height 10
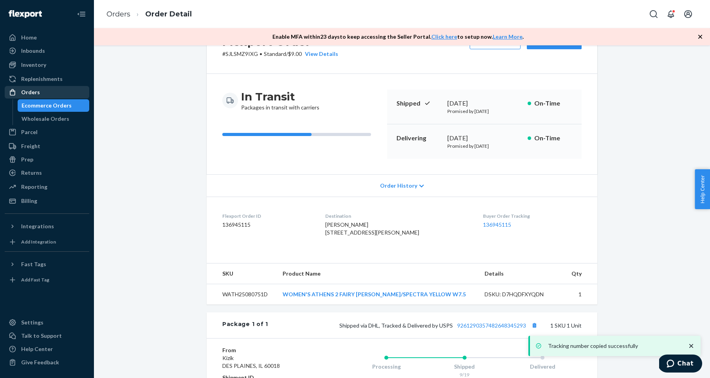
click at [46, 93] on div "Orders" at bounding box center [46, 92] width 83 height 11
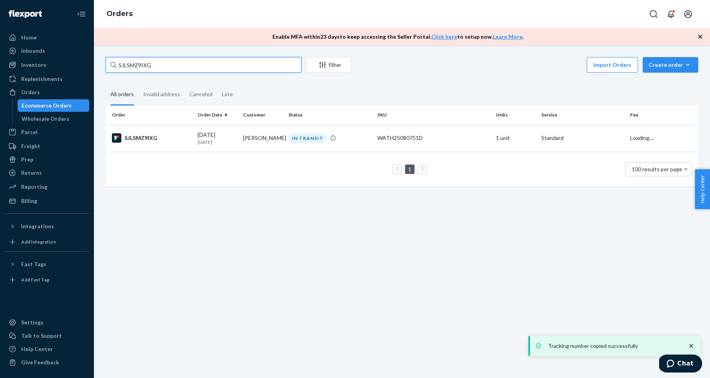
click at [199, 68] on input "SJLSMZ9IXG" at bounding box center [204, 65] width 196 height 16
paste input "YCWSW5JEL"
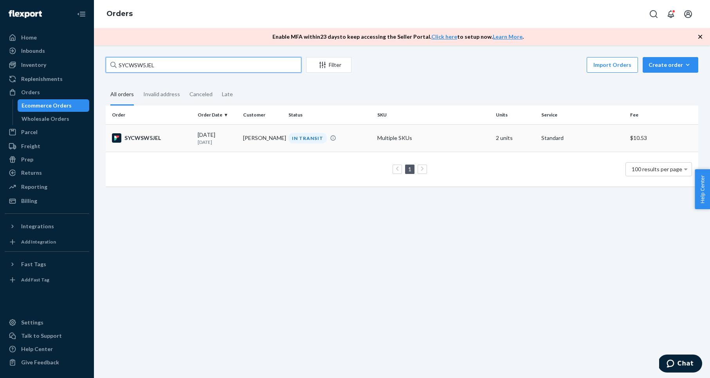
type input "SYCWSW5JEL"
click at [143, 139] on div "SYCWSW5JEL" at bounding box center [151, 137] width 79 height 9
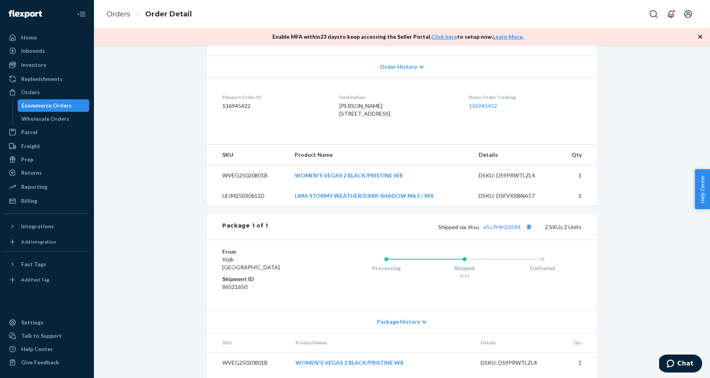
scroll to position [170, 0]
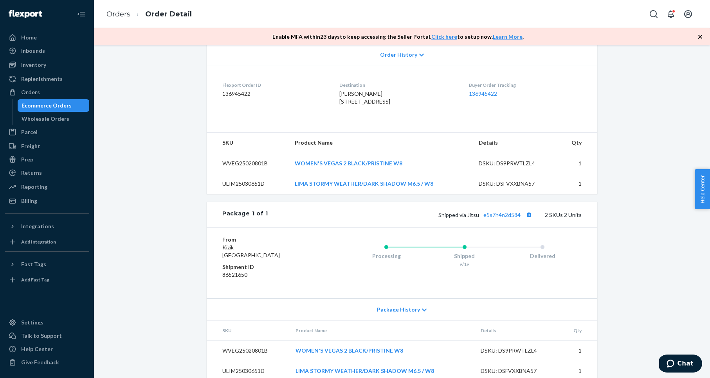
drag, startPoint x: 639, startPoint y: 277, endPoint x: 602, endPoint y: 274, distance: 37.7
click at [639, 276] on div "Flexport Order # SYCWSW5JEL • Standard / $10.53 View Details Create Return Dupl…" at bounding box center [402, 139] width 604 height 504
click at [530, 220] on button "Copy tracking number" at bounding box center [529, 215] width 10 height 10
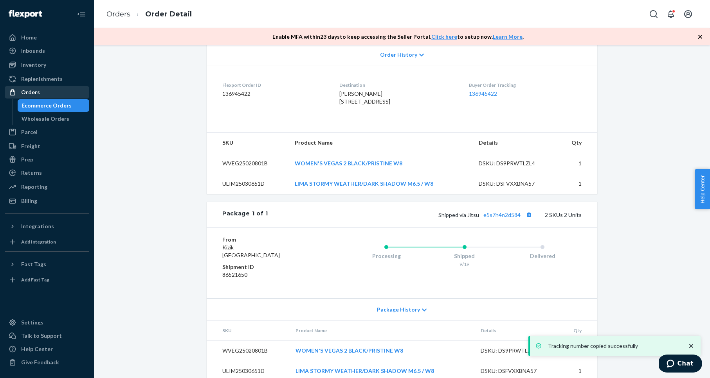
click at [66, 90] on div "Orders" at bounding box center [46, 92] width 83 height 11
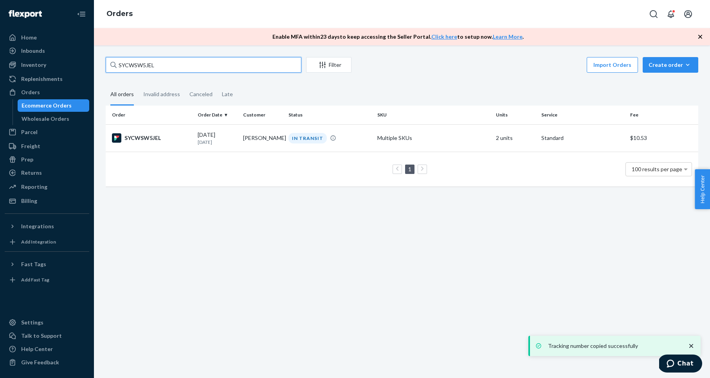
click at [152, 65] on input "SYCWSW5JEL" at bounding box center [204, 65] width 196 height 16
paste input "K42B-5IXE"
type input "SK42B-5IXE"
click at [141, 135] on div "SK42B-5IXE" at bounding box center [151, 137] width 79 height 9
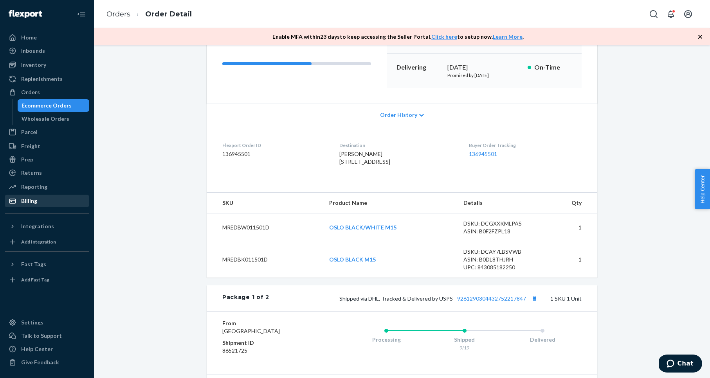
scroll to position [123, 0]
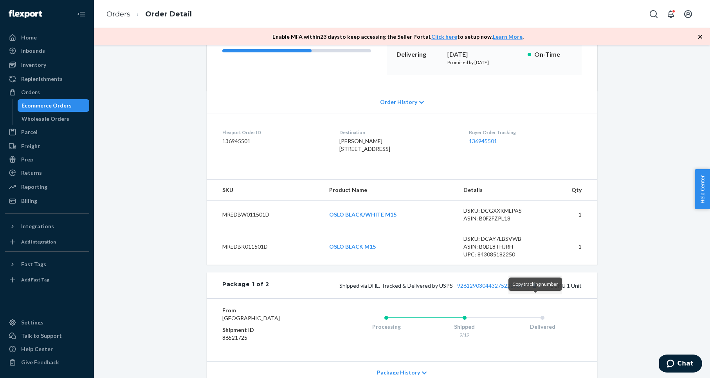
click at [534, 291] on button "Copy tracking number" at bounding box center [534, 286] width 10 height 10
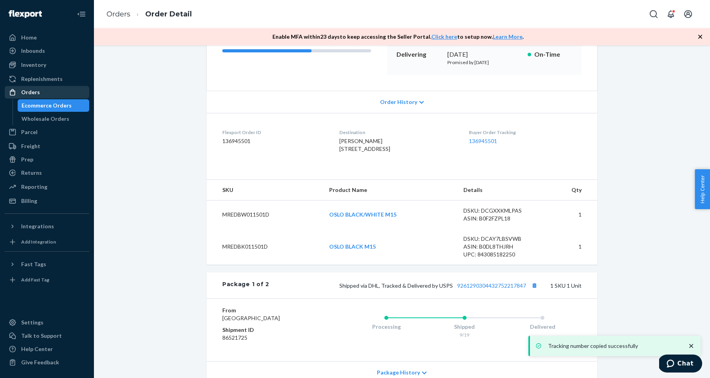
click at [49, 93] on div "Orders" at bounding box center [46, 92] width 83 height 11
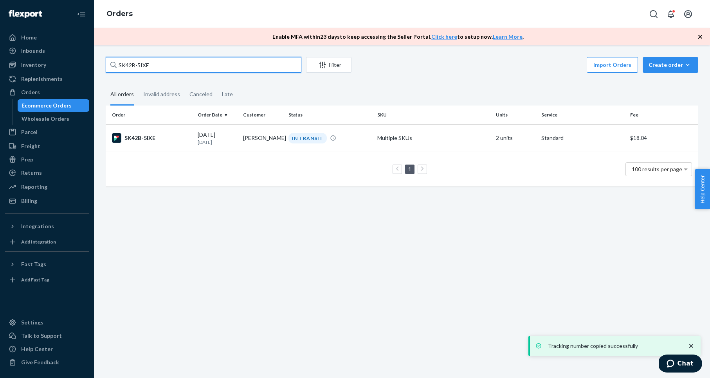
click at [157, 69] on input "SK42B-5IXE" at bounding box center [204, 65] width 196 height 16
paste input "RKTJU4OOE"
type input "RKTJU4OOEE"
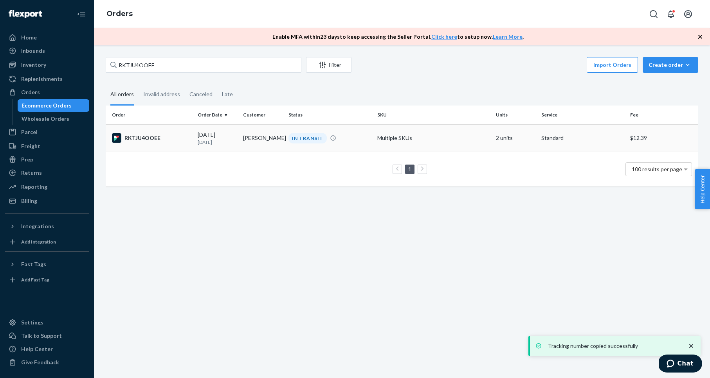
click at [137, 140] on div "RKTJU4OOEE" at bounding box center [151, 137] width 79 height 9
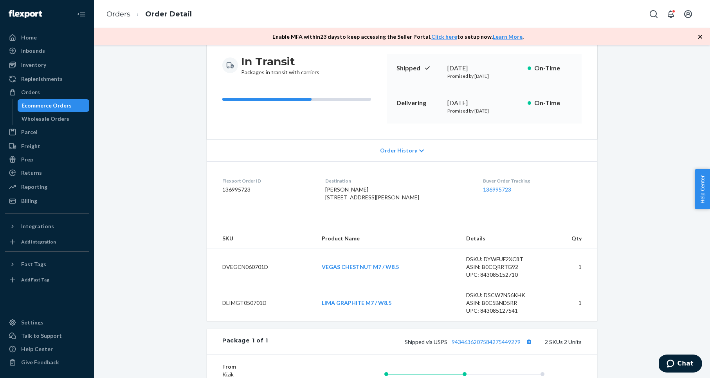
scroll to position [78, 0]
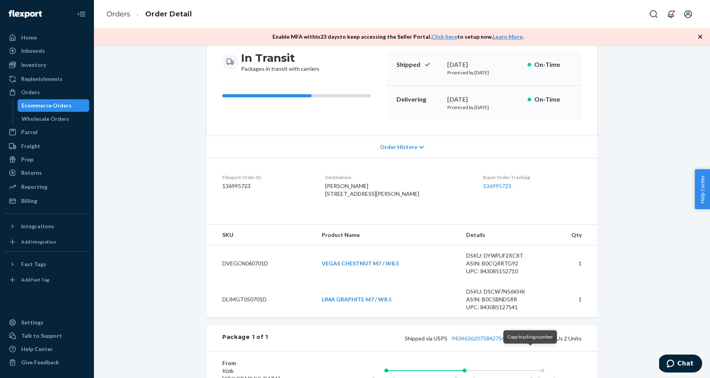
click at [530, 344] on button "Copy tracking number" at bounding box center [529, 338] width 10 height 10
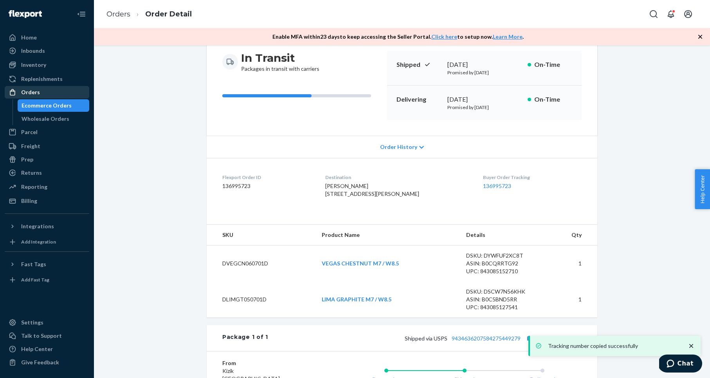
click at [44, 92] on div "Orders" at bounding box center [46, 92] width 83 height 11
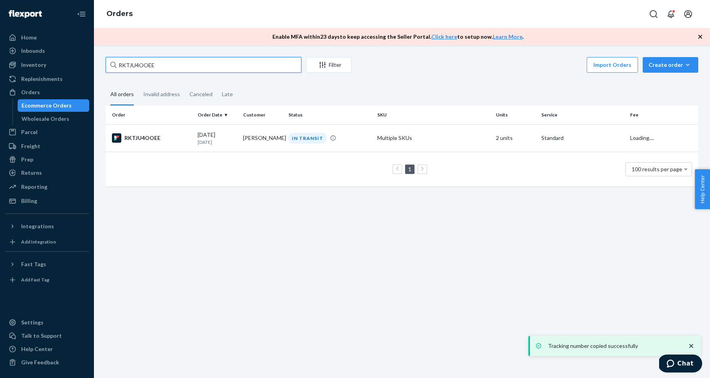
click at [161, 65] on input "RKTJU4OOEE" at bounding box center [204, 65] width 196 height 16
paste input "AC2WJIL"
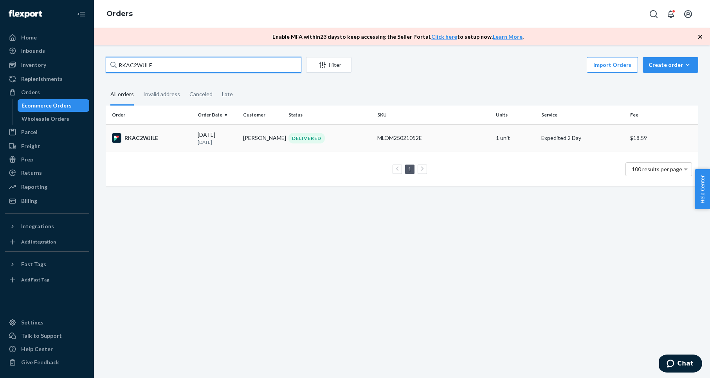
type input "RKAC2WJILE"
click at [139, 138] on div "RKAC2WJILE" at bounding box center [151, 137] width 79 height 9
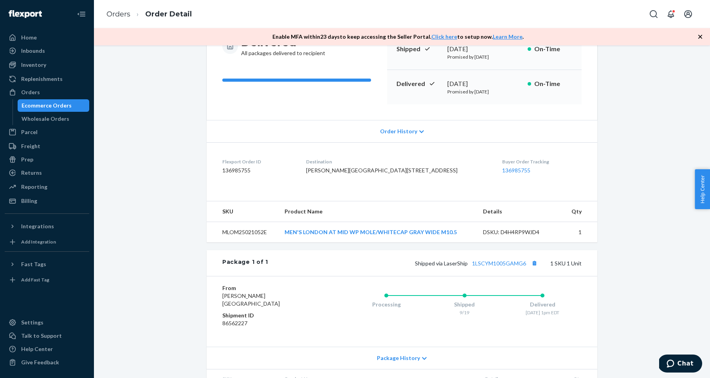
scroll to position [94, 0]
drag, startPoint x: 637, startPoint y: 271, endPoint x: 590, endPoint y: 290, distance: 50.0
click at [633, 273] on div "Flexport Order # RKAC2WJILE • Expedited 2 Day / $18.59 View Details Submit Clai…" at bounding box center [402, 190] width 604 height 455
drag, startPoint x: 534, startPoint y: 286, endPoint x: 541, endPoint y: 284, distance: 7.4
click at [534, 268] on button "Copy tracking number" at bounding box center [534, 263] width 10 height 10
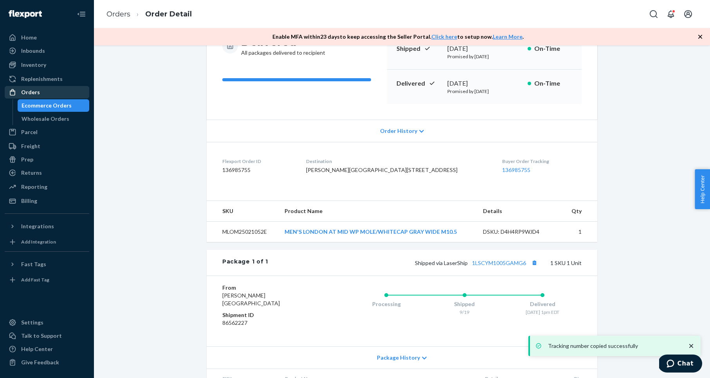
click at [83, 90] on div "Orders" at bounding box center [46, 92] width 83 height 11
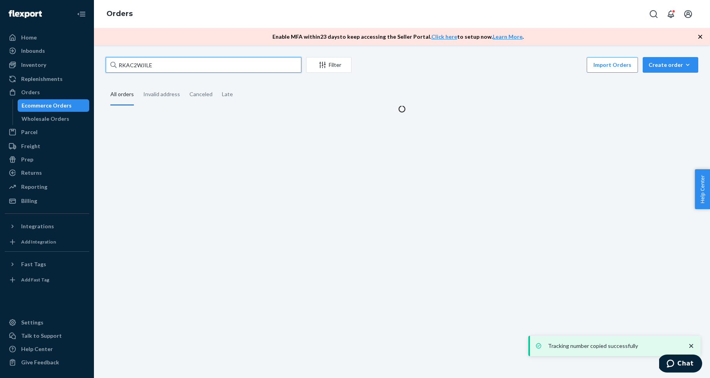
click at [161, 68] on input "RKAC2WJILE" at bounding box center [204, 65] width 196 height 16
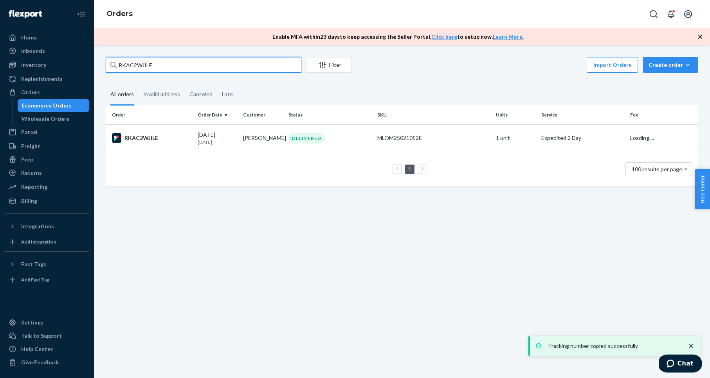
click at [161, 68] on input "RKAC2WJILE" at bounding box center [204, 65] width 196 height 16
paste input "H1WZCWOOLG"
type input "H1WZCWOOLG"
click at [139, 135] on div "H1WZCWOOLG" at bounding box center [151, 137] width 79 height 9
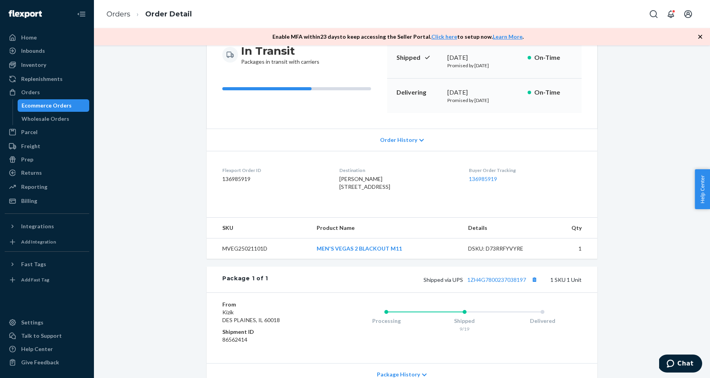
scroll to position [87, 0]
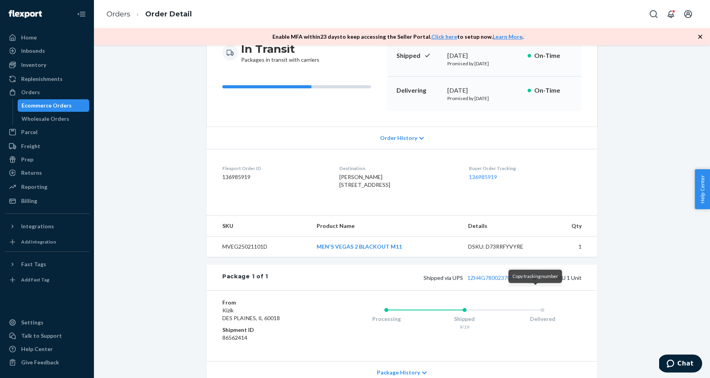
click at [536, 283] on button "Copy tracking number" at bounding box center [534, 278] width 10 height 10
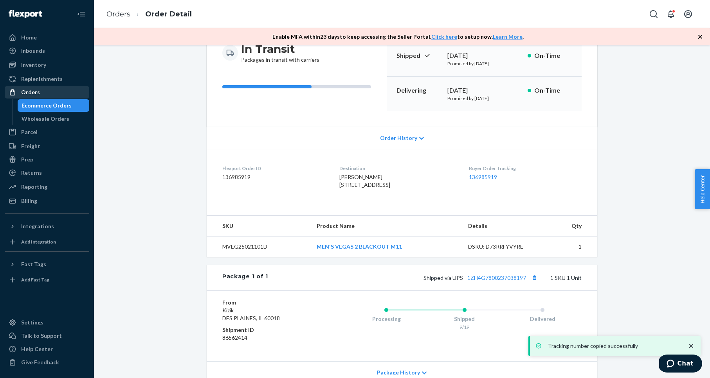
drag, startPoint x: 40, startPoint y: 96, endPoint x: 47, endPoint y: 90, distance: 8.6
click at [40, 96] on div "Orders" at bounding box center [46, 92] width 83 height 11
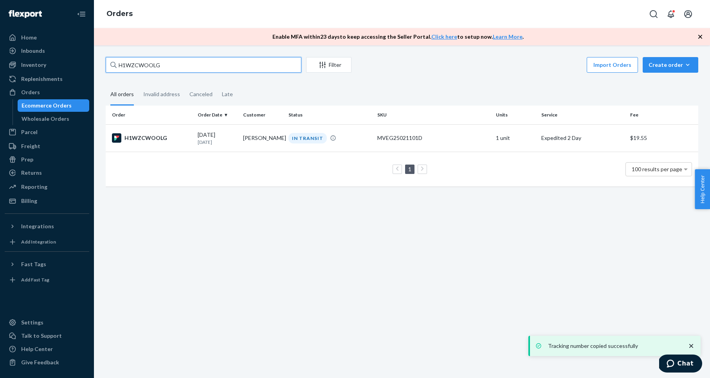
click at [157, 62] on input "H1WZCWOOLG" at bounding box center [204, 65] width 196 height 16
paste input "JQ1Q7IS"
type input "HJQ1Q7ISLG"
click at [144, 137] on div "HJQ1Q7ISLG" at bounding box center [151, 137] width 79 height 9
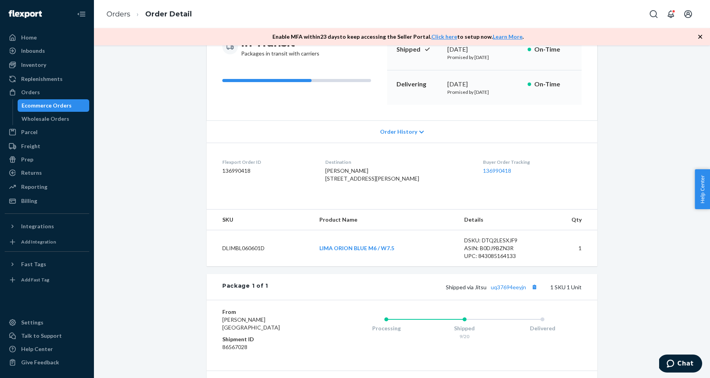
scroll to position [112, 0]
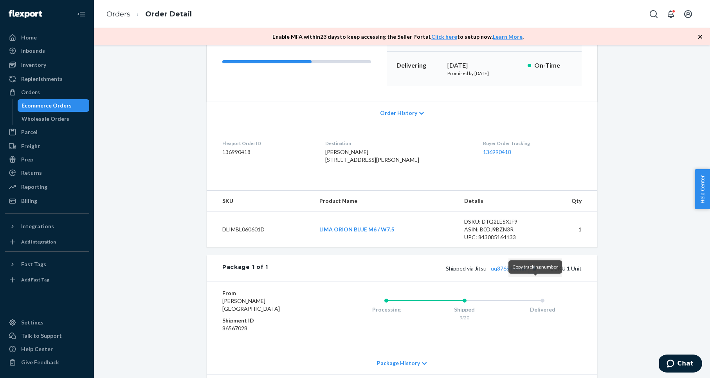
click at [536, 273] on button "Copy tracking number" at bounding box center [534, 268] width 10 height 10
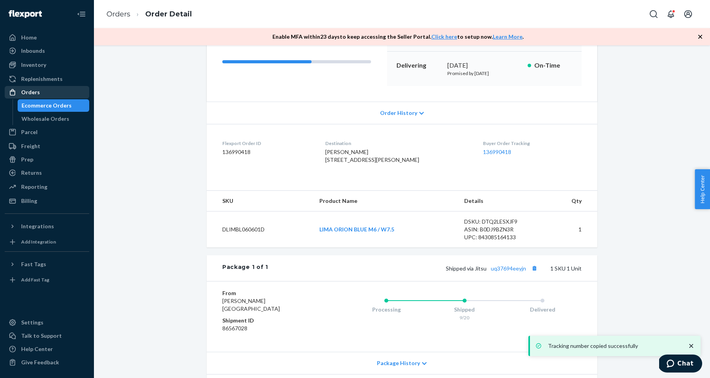
click at [68, 88] on div "Orders" at bounding box center [46, 92] width 83 height 11
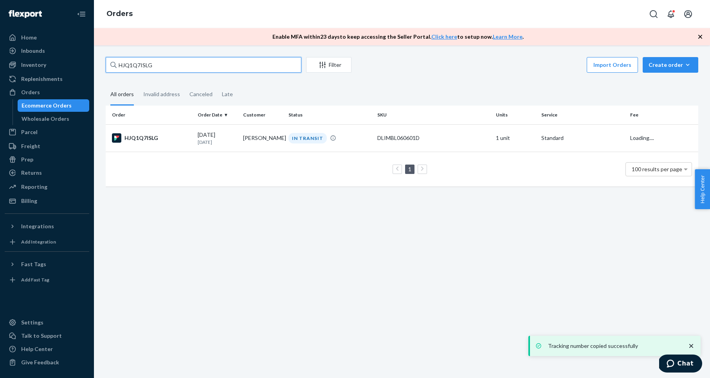
click at [178, 64] on input "HJQ1Q7ISLG" at bounding box center [204, 65] width 196 height 16
paste input "RJ_QQXOJ"
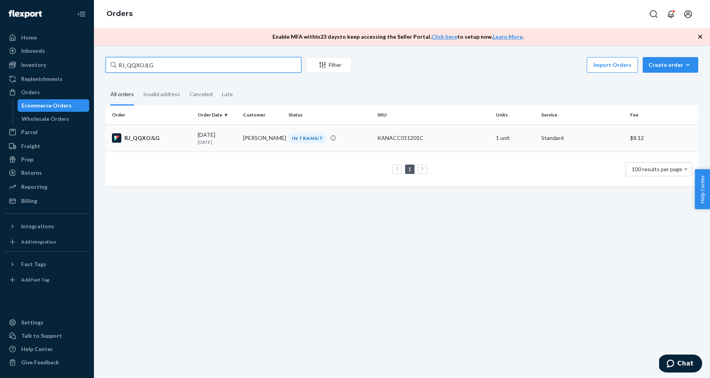
type input "RJ_QQXOJLG"
click at [148, 134] on div "RJ_QQXOJLG" at bounding box center [151, 137] width 79 height 9
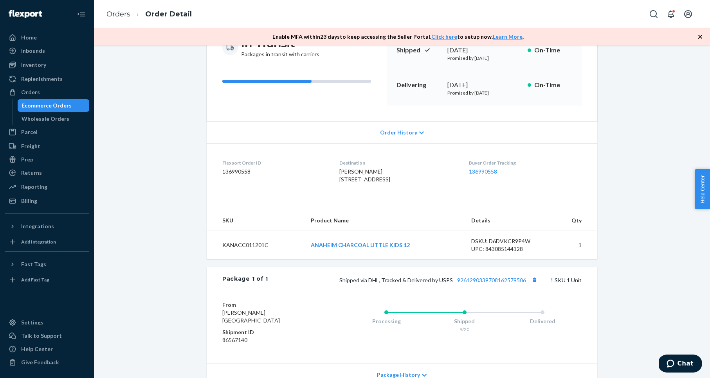
scroll to position [101, 0]
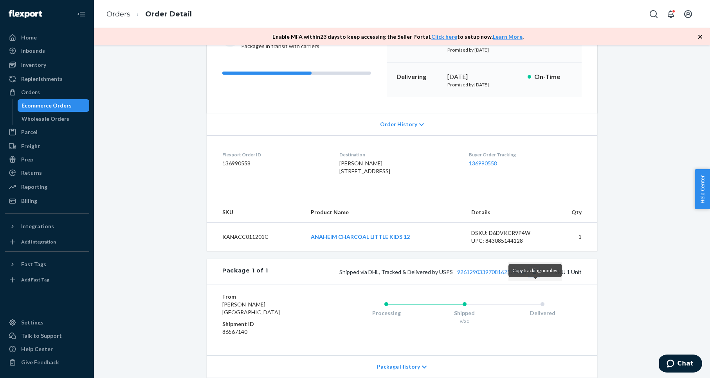
click at [534, 277] on button "Copy tracking number" at bounding box center [534, 272] width 10 height 10
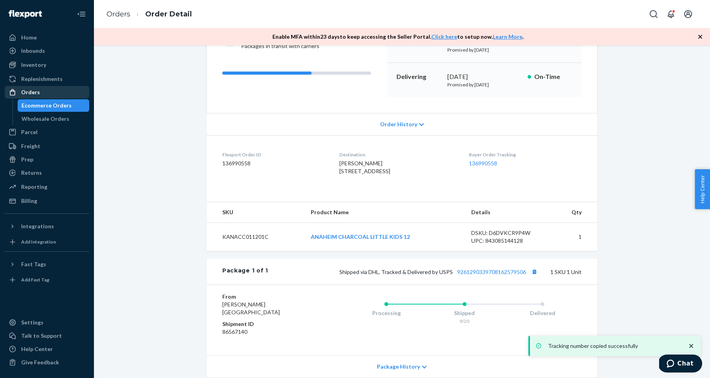
click at [35, 90] on div "Orders" at bounding box center [30, 92] width 19 height 8
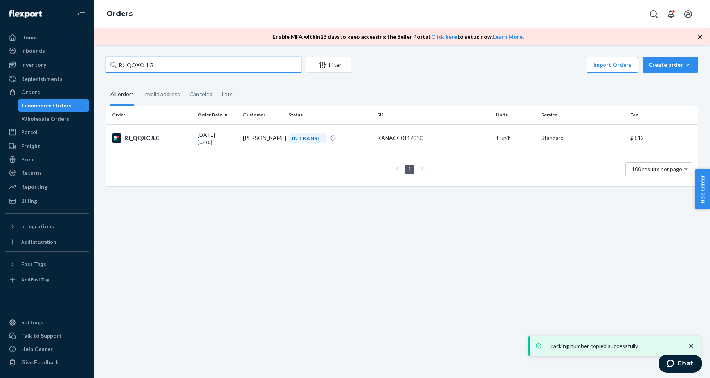
click at [153, 62] on input "RJ_QQXOJLG" at bounding box center [204, 65] width 196 height 16
paste input "B1OLE7OSXL"
type input "B1OLE7OSXL"
click at [137, 137] on div "B1OLE7OSXL" at bounding box center [151, 137] width 79 height 9
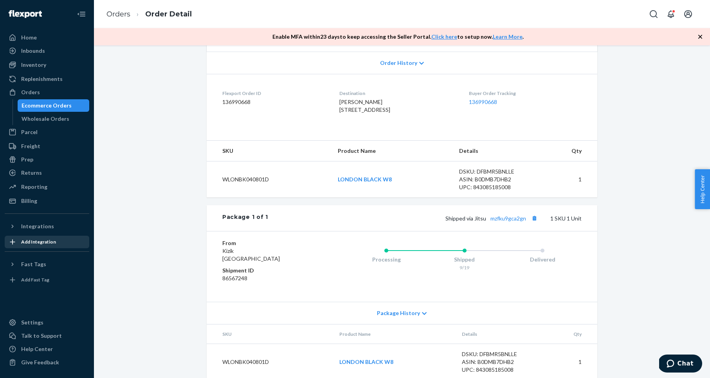
scroll to position [163, 0]
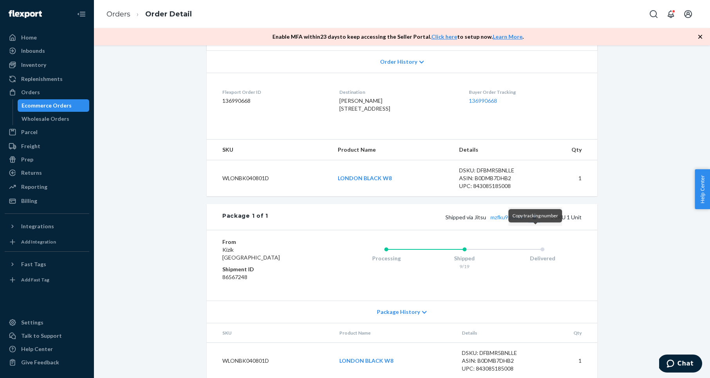
click at [534, 222] on button "Copy tracking number" at bounding box center [534, 217] width 10 height 10
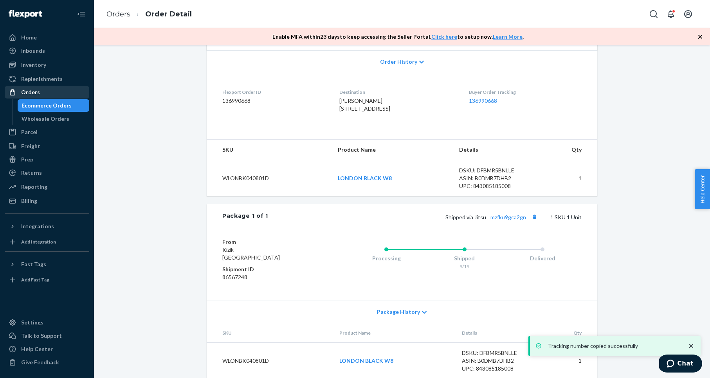
click at [53, 94] on div "Orders" at bounding box center [46, 92] width 83 height 11
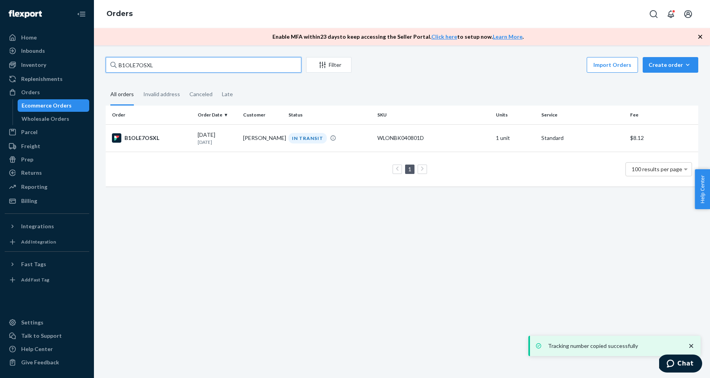
click at [152, 63] on input "B1OLE7OSXL" at bounding box center [204, 65] width 196 height 16
paste input "KDTNXIILE"
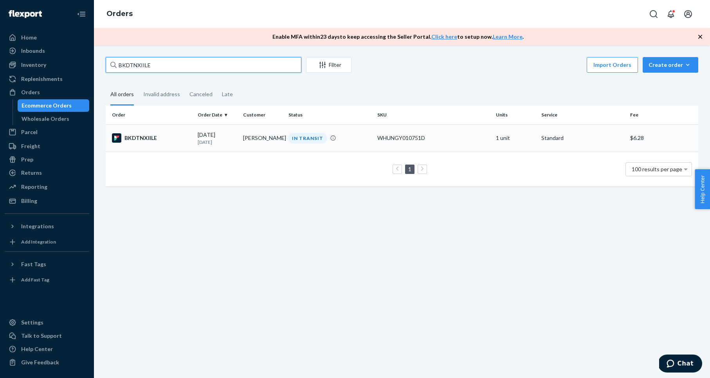
type input "BKDTNXIILE"
click at [145, 139] on div "BKDTNXIILE" at bounding box center [151, 137] width 79 height 9
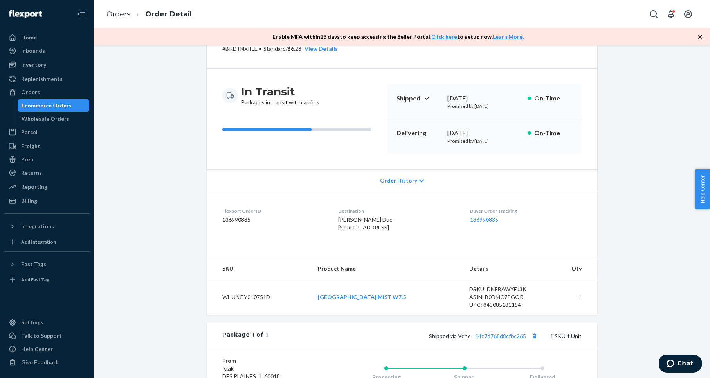
scroll to position [52, 0]
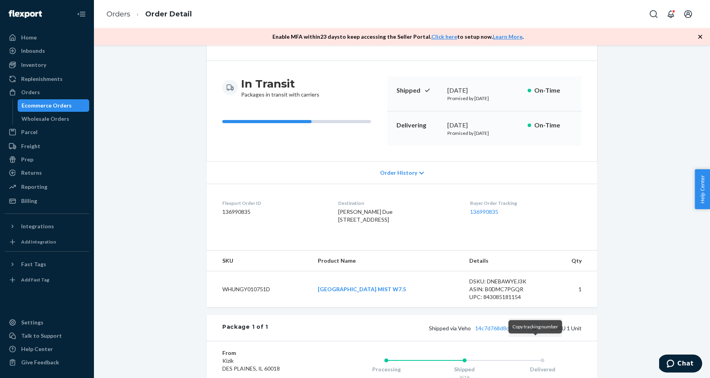
click at [534, 333] on button "Copy tracking number" at bounding box center [534, 328] width 10 height 10
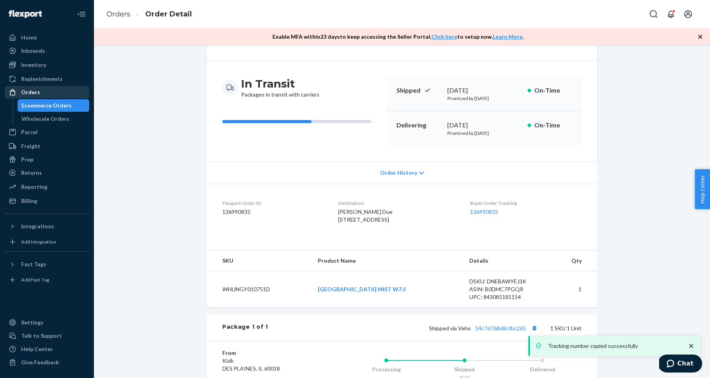
click at [63, 91] on div "Orders" at bounding box center [46, 92] width 83 height 11
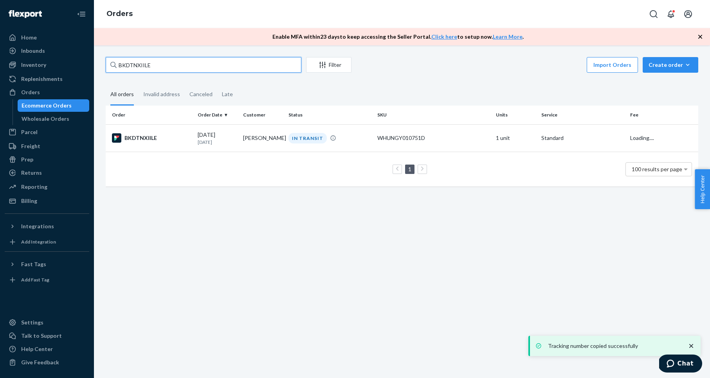
click at [128, 63] on input "BKDTNXIILE" at bounding box center [204, 65] width 196 height 16
paste input "RYN-R7JOEX"
type input "RYN-R7JOEX"
click at [144, 138] on div "RYN-R7JOEX" at bounding box center [151, 137] width 79 height 9
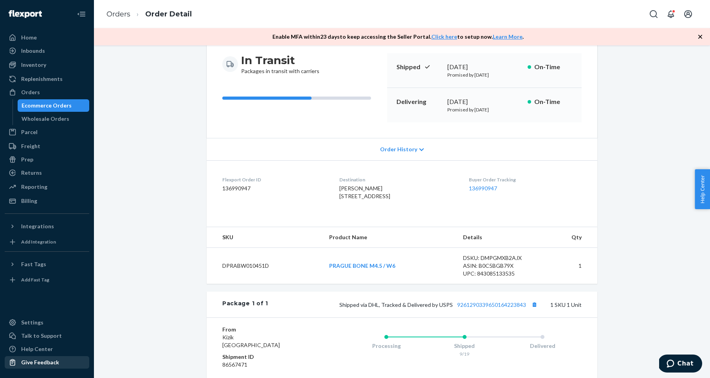
scroll to position [78, 0]
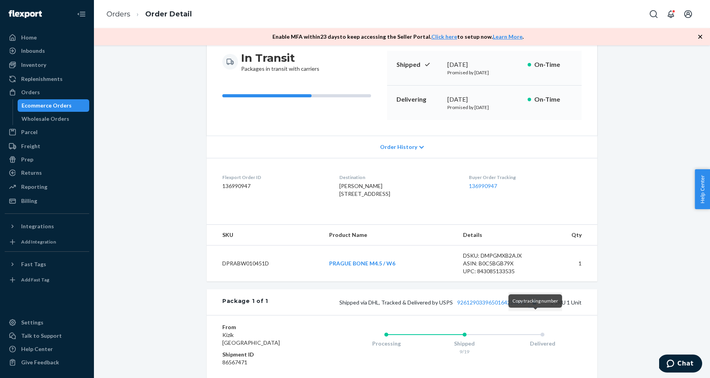
click at [536, 308] on button "Copy tracking number" at bounding box center [534, 302] width 10 height 10
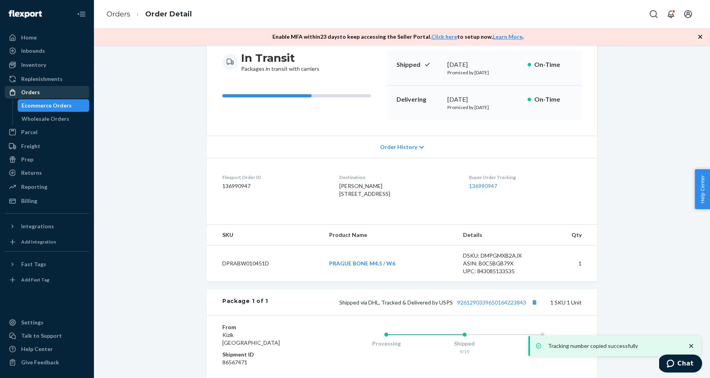
click at [60, 88] on div "Orders" at bounding box center [46, 92] width 83 height 11
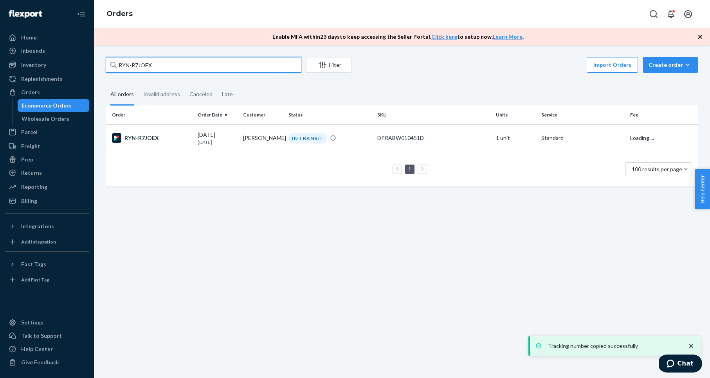
click at [129, 61] on input "RYN-R7JOEX" at bounding box center [204, 65] width 196 height 16
paste input "HYFKDVJSGE"
type input "HYFKDVJSGE"
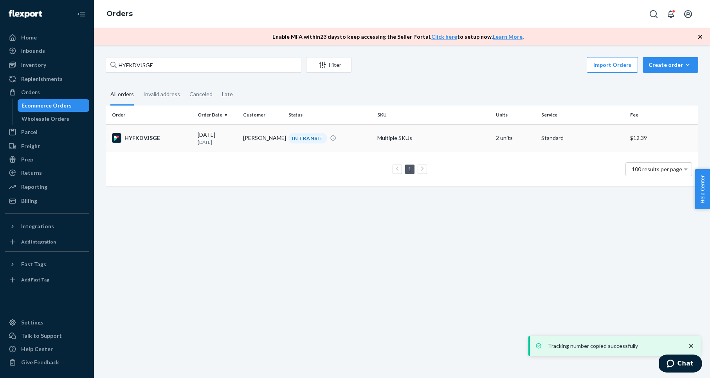
click at [142, 134] on div "HYFKDVJSGE" at bounding box center [151, 137] width 79 height 9
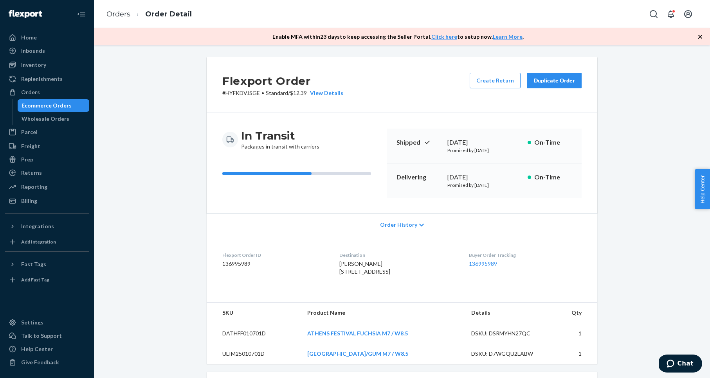
scroll to position [70, 0]
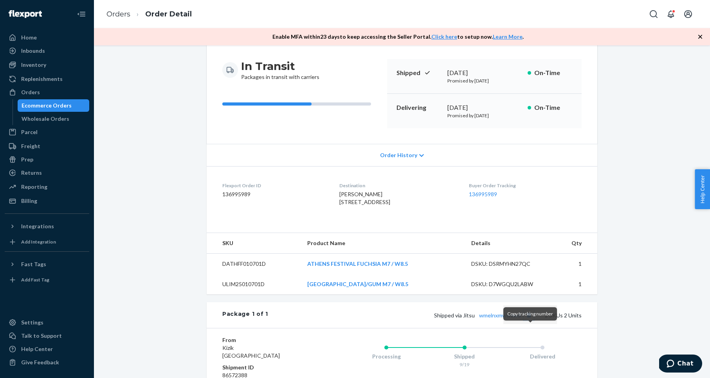
drag, startPoint x: 530, startPoint y: 329, endPoint x: 542, endPoint y: 327, distance: 12.7
click at [530, 320] on button "Copy tracking number" at bounding box center [529, 315] width 10 height 10
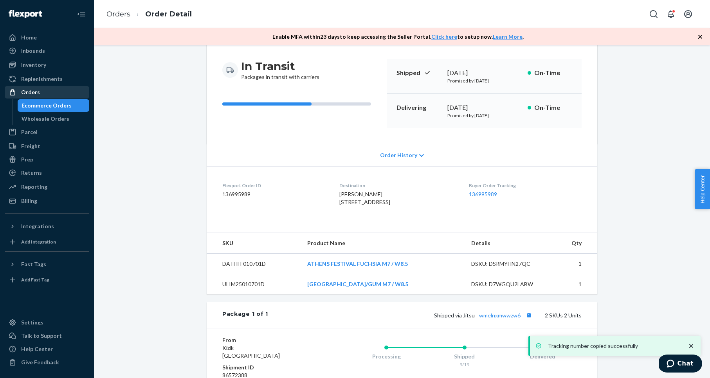
click at [52, 97] on div "Orders" at bounding box center [46, 92] width 83 height 11
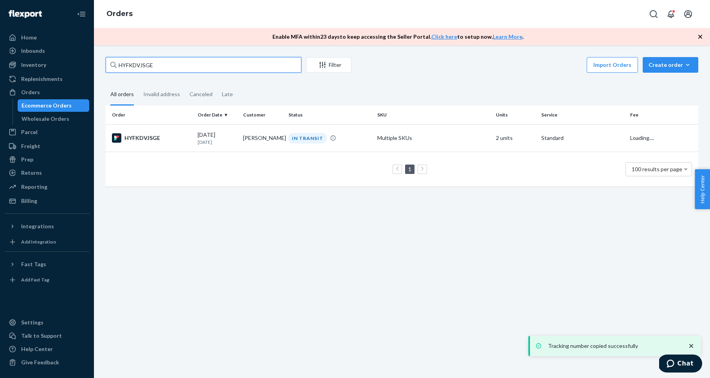
click at [133, 68] on input "HYFKDVJSGE" at bounding box center [204, 65] width 196 height 16
paste input "RK8TY4JI"
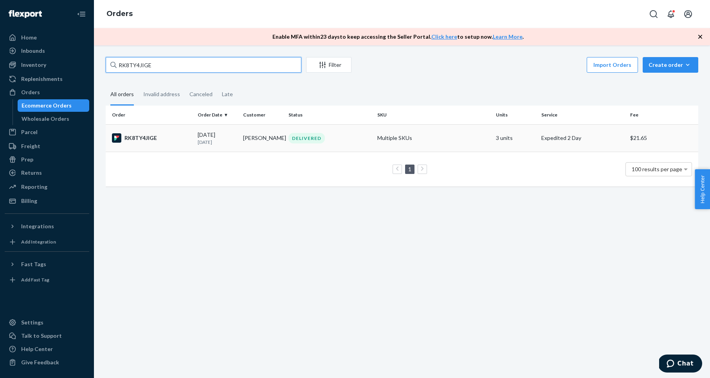
type input "RK8TY4JIGE"
click at [151, 137] on div "RK8TY4JIGE" at bounding box center [151, 137] width 79 height 9
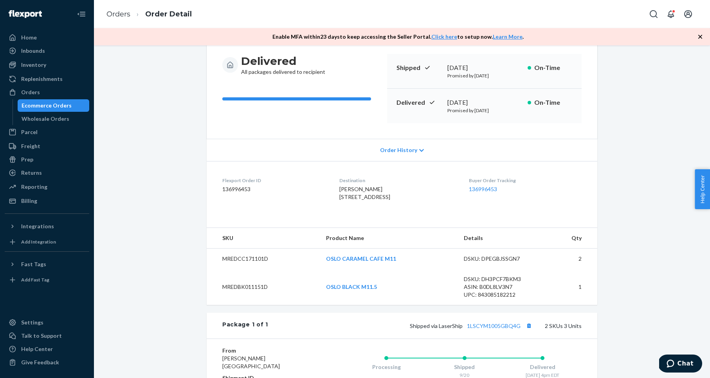
scroll to position [79, 0]
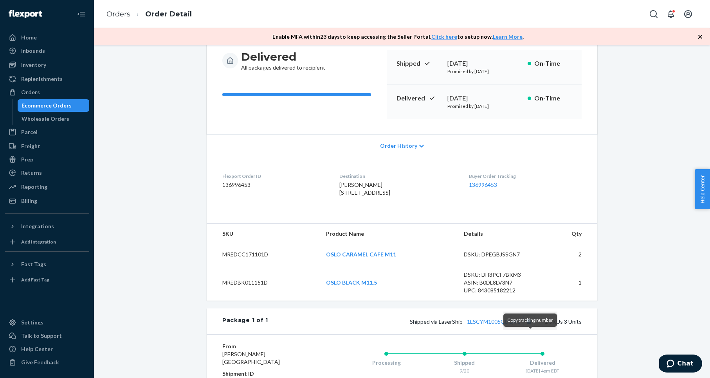
click at [529, 327] on button "Copy tracking number" at bounding box center [529, 322] width 10 height 10
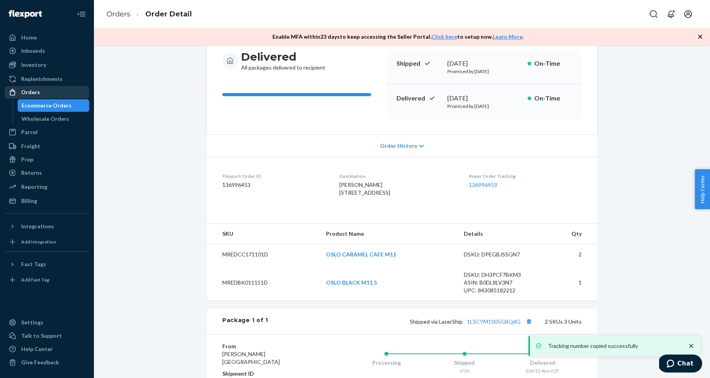
click at [56, 86] on link "Orders" at bounding box center [47, 92] width 85 height 13
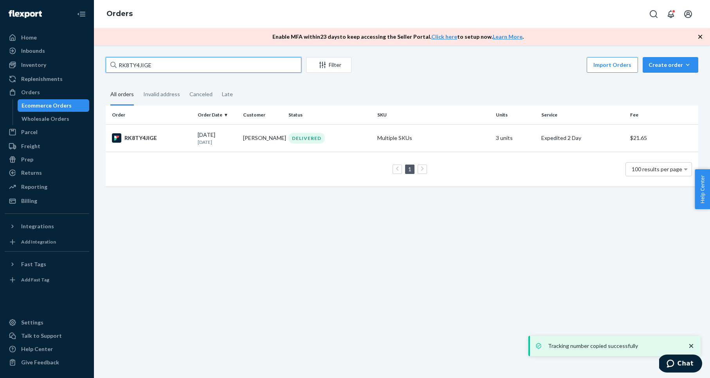
click at [147, 63] on input "RK8TY4JIGE" at bounding box center [204, 65] width 196 height 16
click at [146, 63] on input "RK8TY4JIGE" at bounding box center [204, 65] width 196 height 16
paste input "HYRORHIIX"
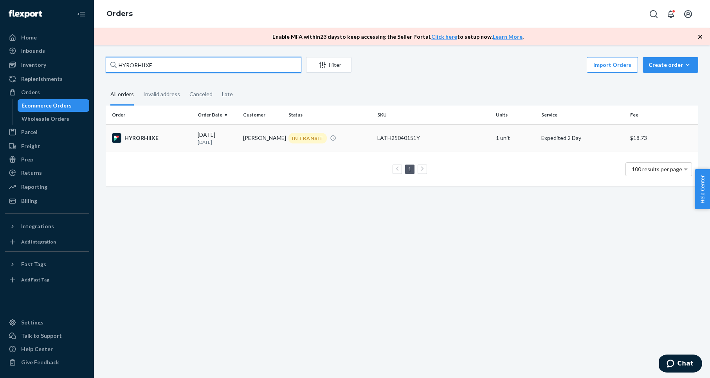
type input "HYRORHIIXE"
drag, startPoint x: 139, startPoint y: 138, endPoint x: 124, endPoint y: 138, distance: 14.1
click at [139, 138] on div "HYRORHIIXE" at bounding box center [151, 137] width 79 height 9
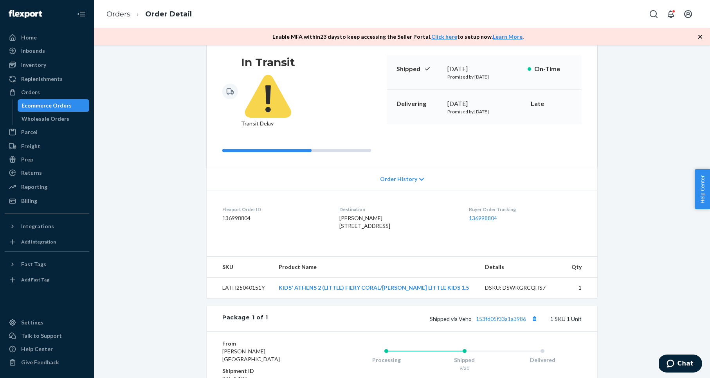
scroll to position [92, 0]
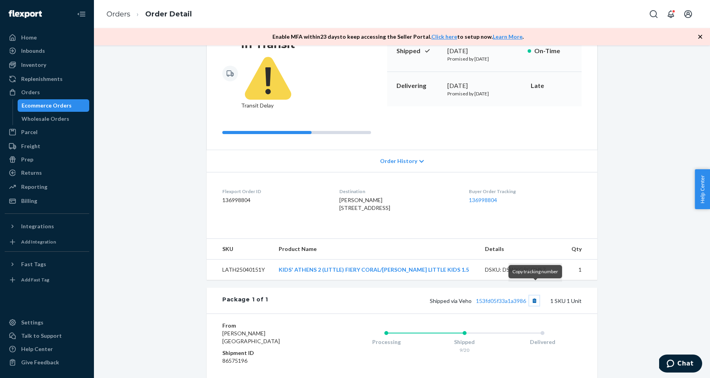
click at [534, 296] on button "Copy tracking number" at bounding box center [534, 301] width 10 height 10
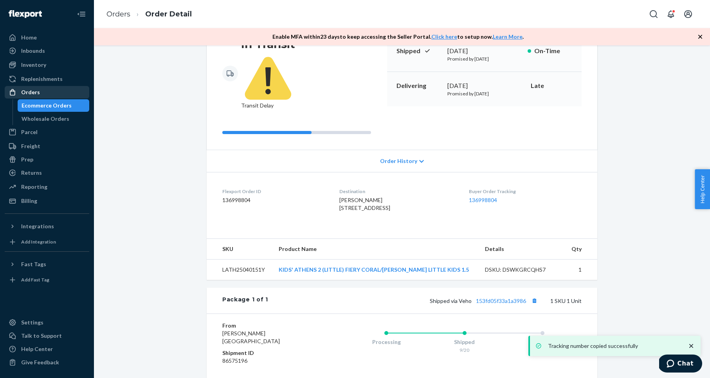
click at [71, 90] on div "Orders" at bounding box center [46, 92] width 83 height 11
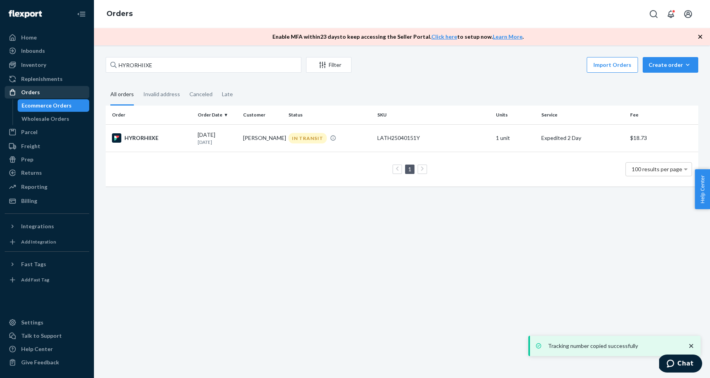
click at [78, 92] on div "Orders" at bounding box center [46, 92] width 83 height 11
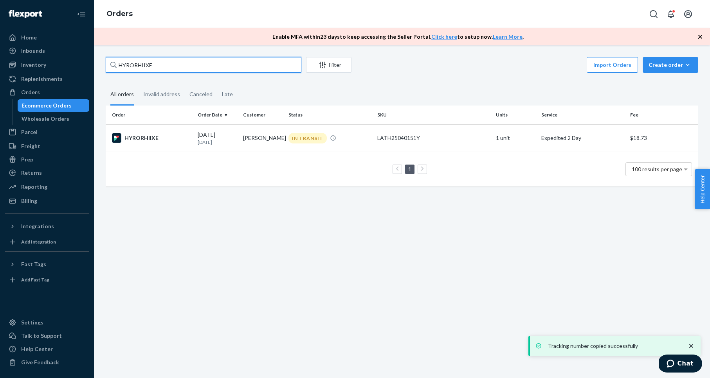
click at [161, 70] on input "HYRORHIIXE" at bounding box center [204, 65] width 196 height 16
paste input "RJRBURSJLG"
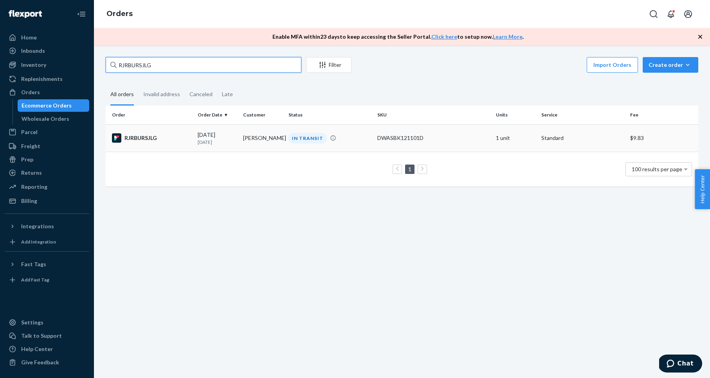
type input "RJRBURSJLG"
click at [147, 137] on div "RJRBURSJLG" at bounding box center [151, 137] width 79 height 9
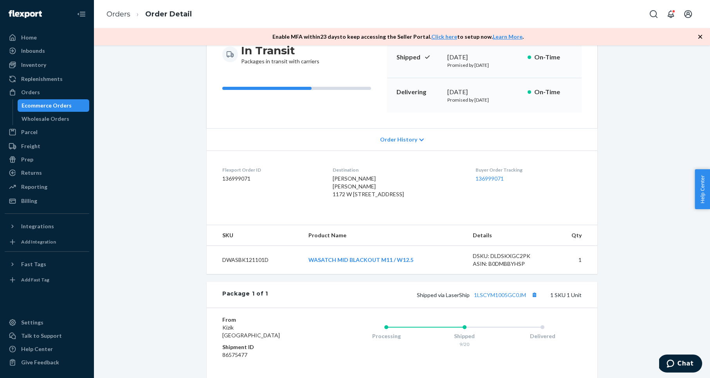
scroll to position [88, 0]
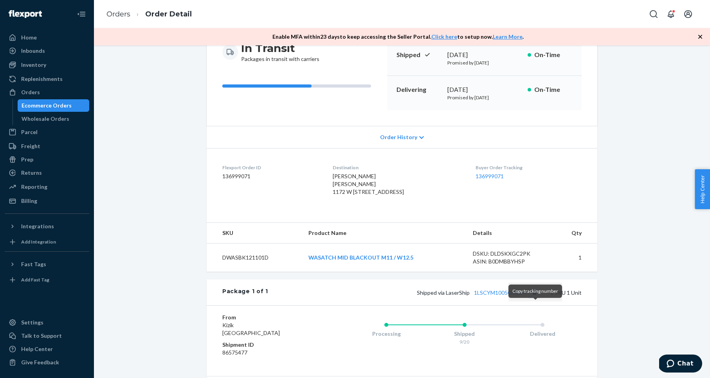
click at [533, 298] on button "Copy tracking number" at bounding box center [534, 293] width 10 height 10
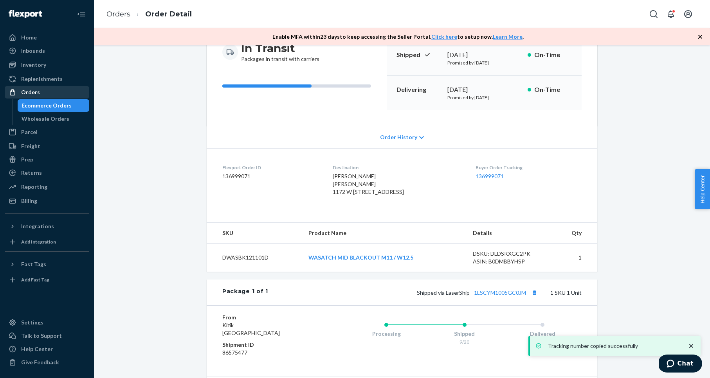
click at [74, 89] on div "Orders" at bounding box center [46, 92] width 83 height 11
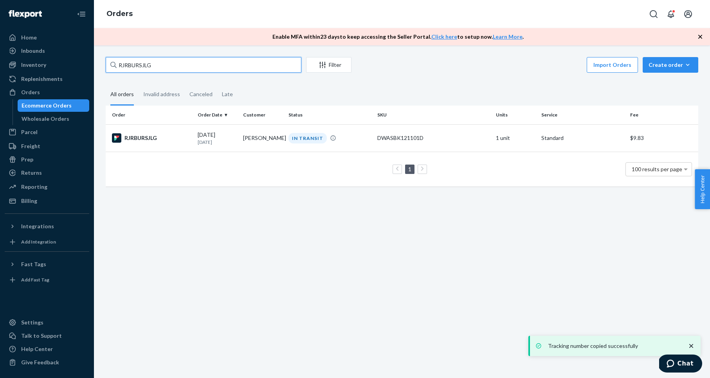
click at [124, 64] on input "RJRBURSJLG" at bounding box center [204, 65] width 196 height 16
paste input "HKLUBIIIEX"
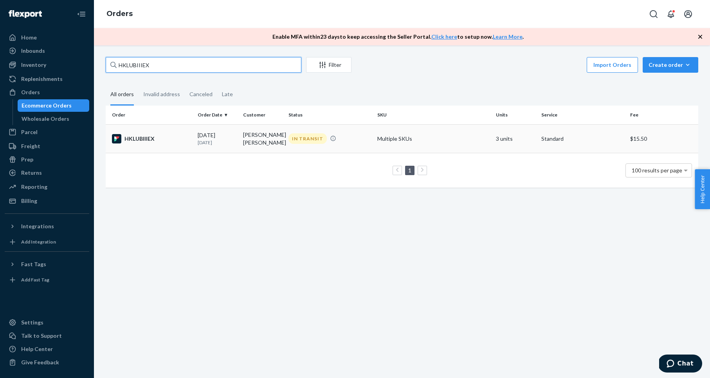
type input "HKLUBIIIEX"
click at [133, 139] on div "HKLUBIIIEX" at bounding box center [151, 138] width 79 height 9
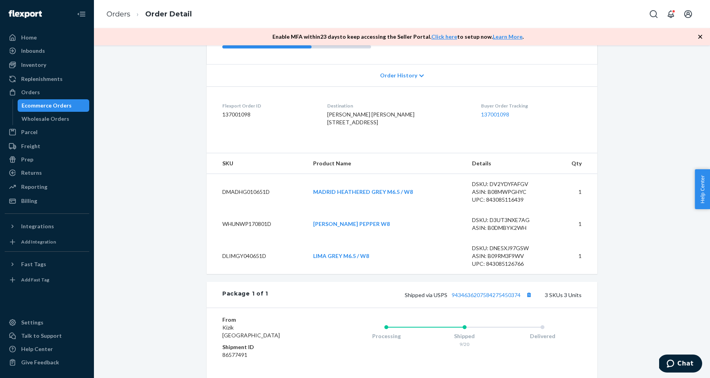
scroll to position [194, 0]
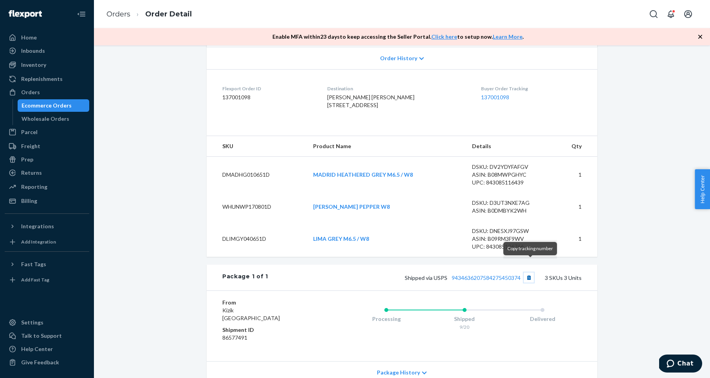
click at [529, 273] on button "Copy tracking number" at bounding box center [529, 278] width 10 height 10
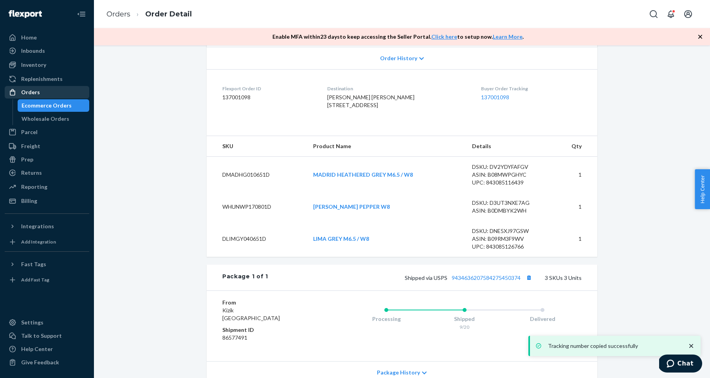
click at [47, 96] on div "Orders" at bounding box center [46, 92] width 83 height 11
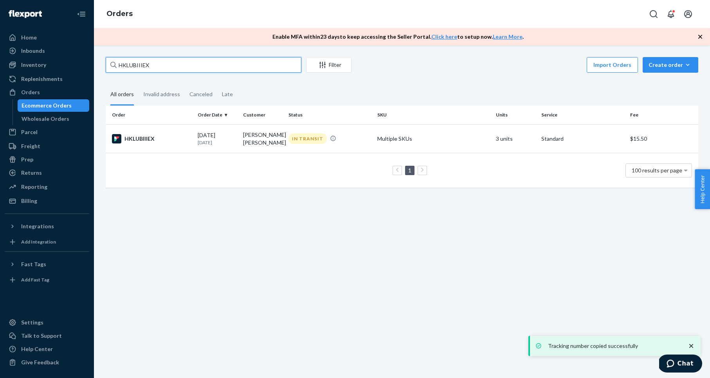
click at [156, 67] on input "HKLUBIIIEX" at bounding box center [204, 65] width 196 height 16
paste input "YWUBYK3XE"
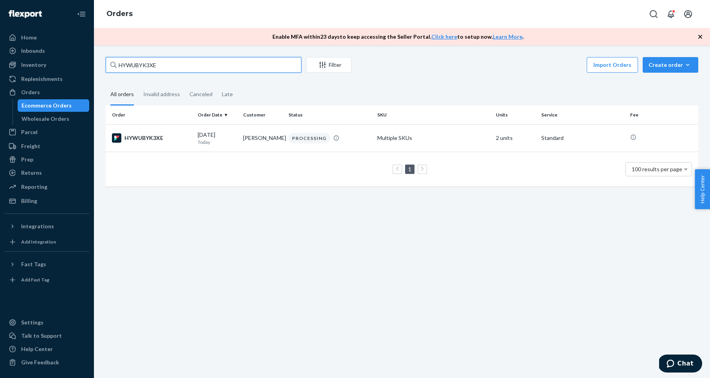
click at [133, 68] on input "HYWUBYK3XE" at bounding box center [204, 65] width 196 height 16
paste input "BYSUQY1NL"
click at [182, 61] on input "BYSUQY1NLE" at bounding box center [204, 65] width 196 height 16
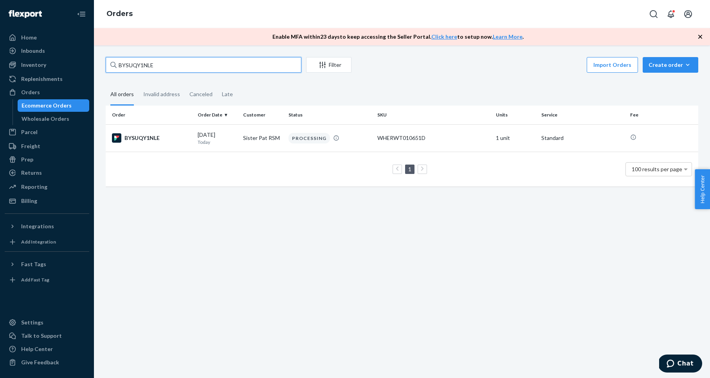
paste input "SY3XGL1NG"
click at [171, 64] on input "SY3XGL1NGE" at bounding box center [204, 65] width 196 height 16
paste input "HKK_DEJ2XX"
click at [211, 66] on input "HKK_DEJ2XX" at bounding box center [204, 65] width 196 height 16
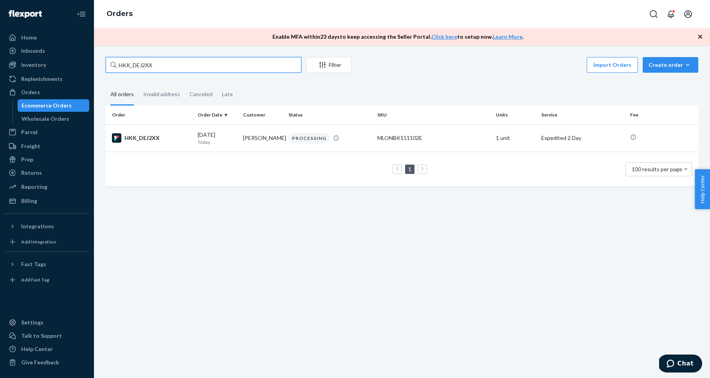
click at [211, 66] on input "HKK_DEJ2XX" at bounding box center [204, 65] width 196 height 16
paste input "T0PGJNL"
click at [167, 68] on input "HKT0PGJNLX" at bounding box center [204, 65] width 196 height 16
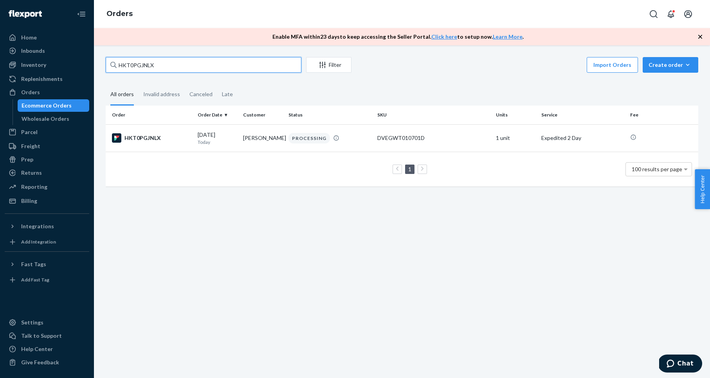
paste input "1CGDE12LG"
click at [239, 63] on input "H1CGDE12LG" at bounding box center [204, 65] width 196 height 16
paste input "SYFA_KKHLL"
click at [167, 59] on input "SYFA_KKHLL" at bounding box center [204, 65] width 196 height 16
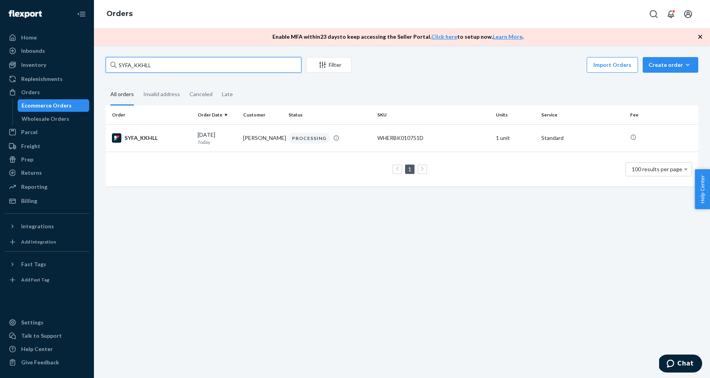
click at [167, 59] on input "SYFA_KKHLL" at bounding box center [204, 65] width 196 height 16
paste input "R1S4RLK3G"
click at [377, 89] on fieldset "All orders Invalid address Canceled Late" at bounding box center [402, 95] width 592 height 22
drag, startPoint x: 520, startPoint y: 73, endPoint x: 601, endPoint y: 55, distance: 82.6
click at [525, 73] on div "Import Orders Create order Ecommerce order Removal order" at bounding box center [527, 66] width 342 height 18
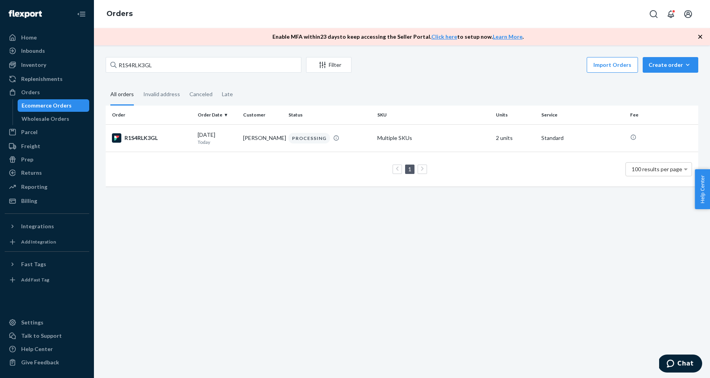
click at [701, 38] on icon "button" at bounding box center [700, 37] width 4 height 4
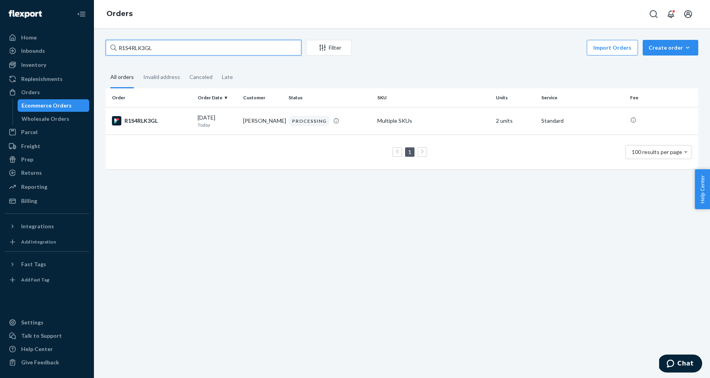
click at [140, 46] on input "R1S4RLK3GL" at bounding box center [204, 48] width 196 height 16
paste input "HYXCU4SSGG"
type input "HYXCU4SSGG"
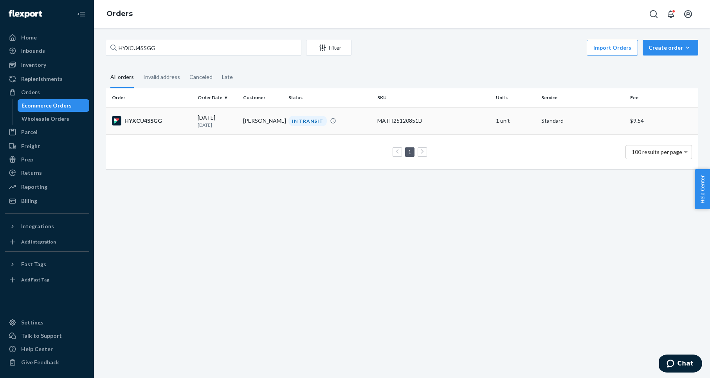
click at [146, 122] on div "HYXCU4SSGG" at bounding box center [151, 120] width 79 height 9
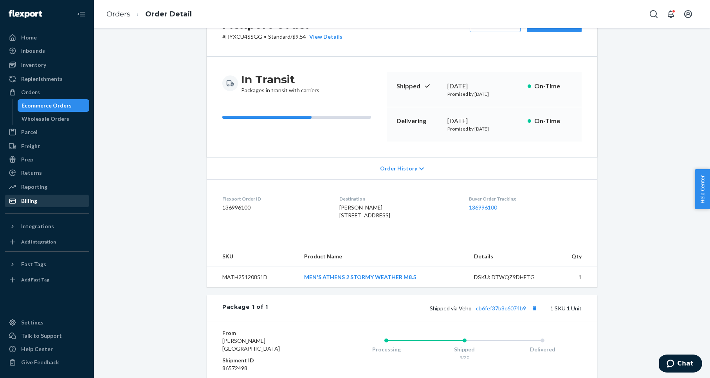
scroll to position [42, 0]
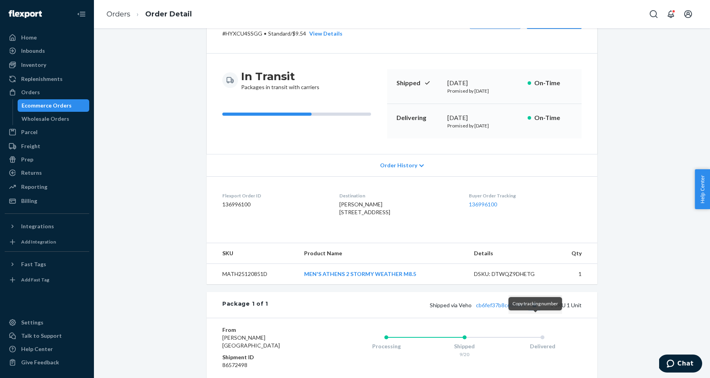
click at [534, 310] on button "Copy tracking number" at bounding box center [534, 305] width 10 height 10
